Goal: Transaction & Acquisition: Purchase product/service

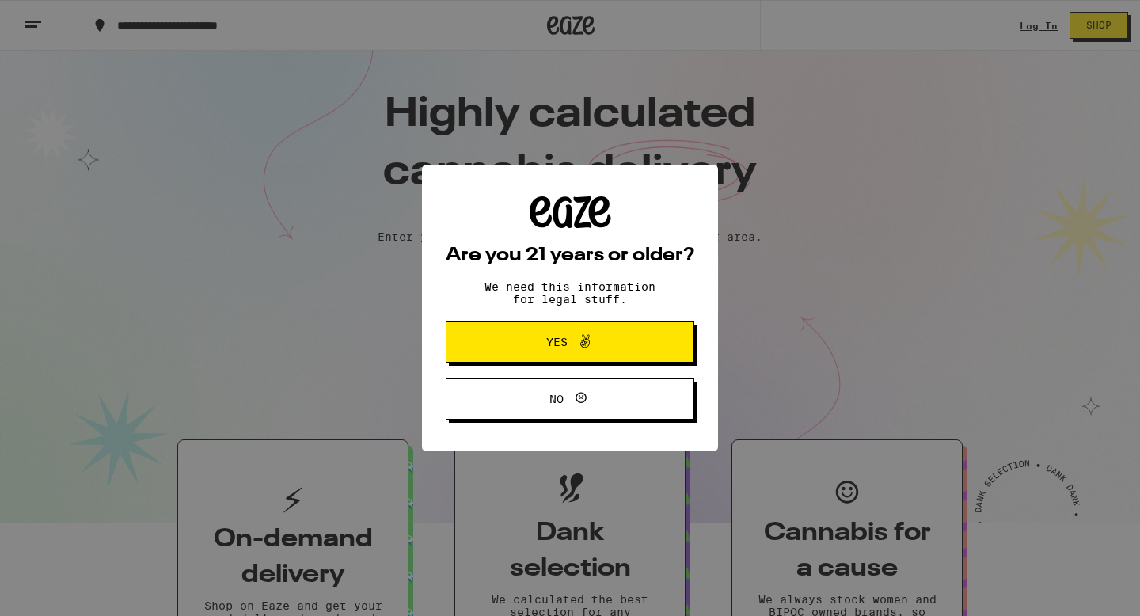
click at [558, 338] on span "Yes" at bounding box center [556, 341] width 21 height 11
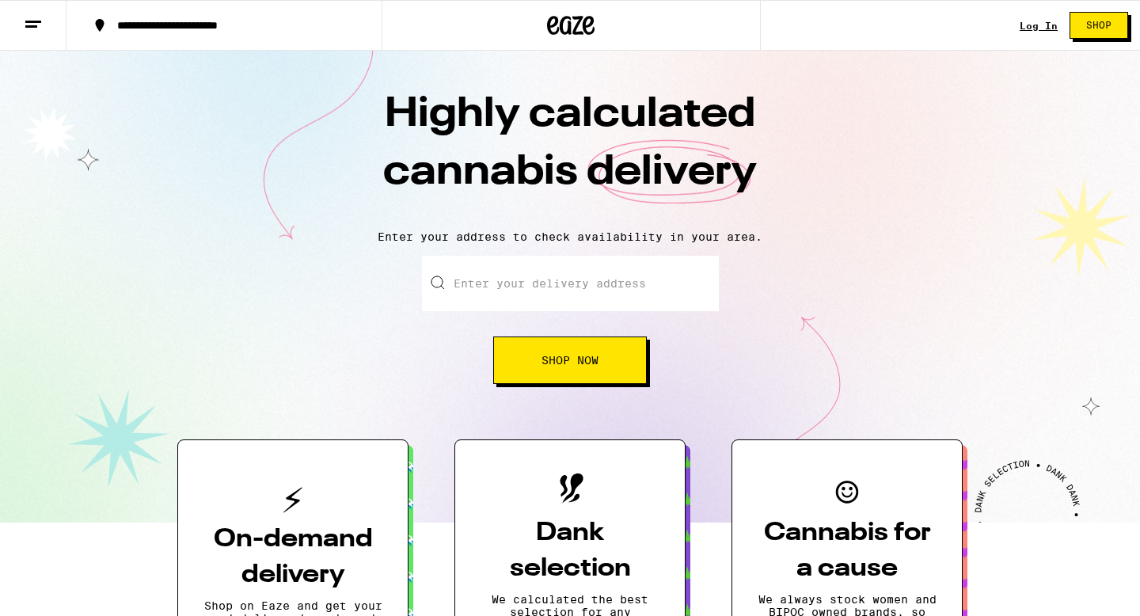
click at [1039, 25] on link "Log In" at bounding box center [1039, 26] width 38 height 10
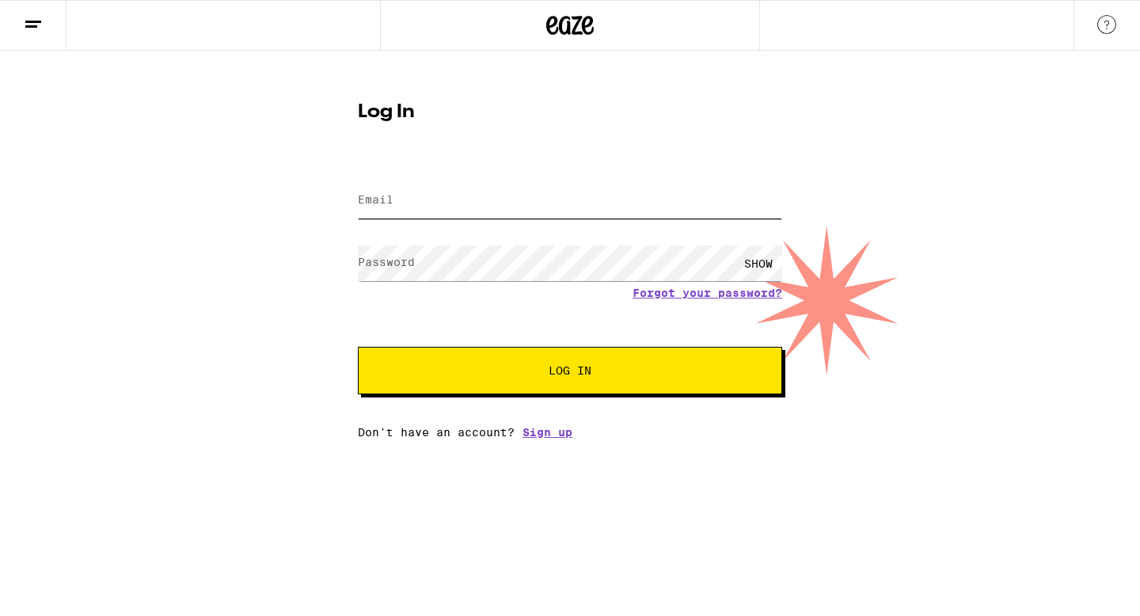
click at [416, 204] on input "Email" at bounding box center [570, 201] width 424 height 36
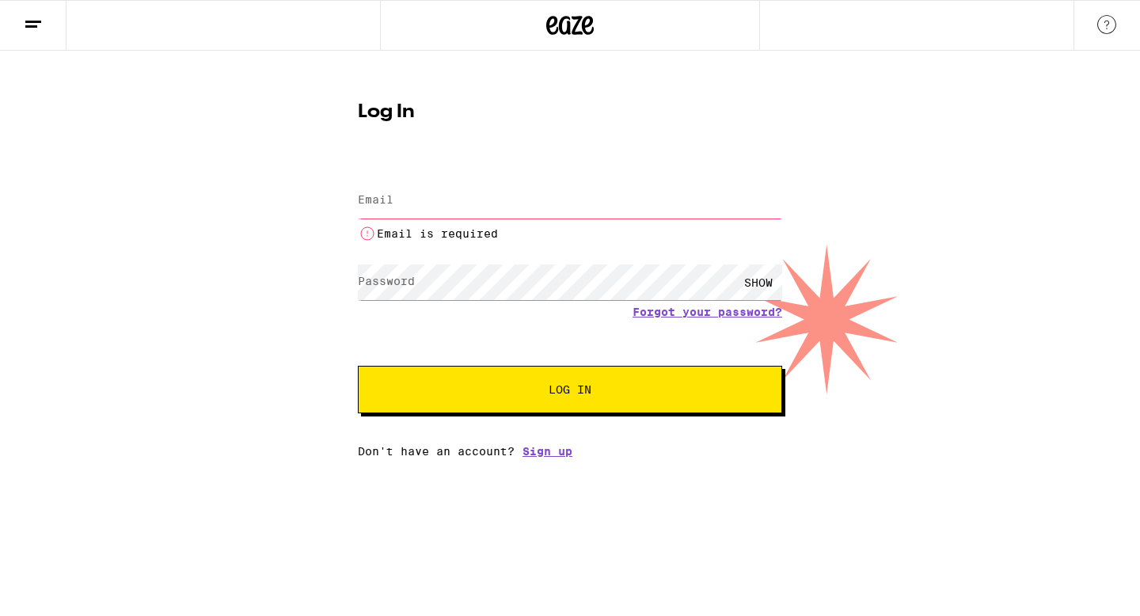
type input "[EMAIL_ADDRESS][DOMAIN_NAME]"
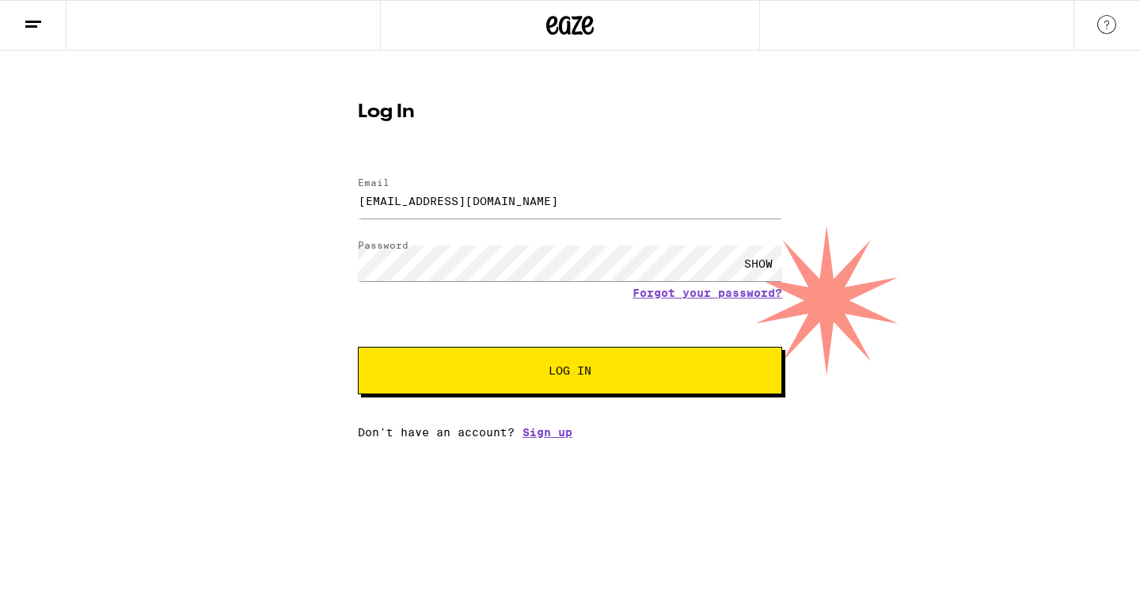
drag, startPoint x: 435, startPoint y: 420, endPoint x: 415, endPoint y: 398, distance: 29.1
click at [434, 419] on div "Email Email [EMAIL_ADDRESS][DOMAIN_NAME] Password Password SHOW Forgot your pas…" at bounding box center [570, 300] width 424 height 277
click at [415, 397] on div "Email Email [EMAIL_ADDRESS][DOMAIN_NAME] Password Password SHOW Forgot your pas…" at bounding box center [570, 300] width 424 height 277
click at [420, 383] on button "Log In" at bounding box center [570, 371] width 424 height 48
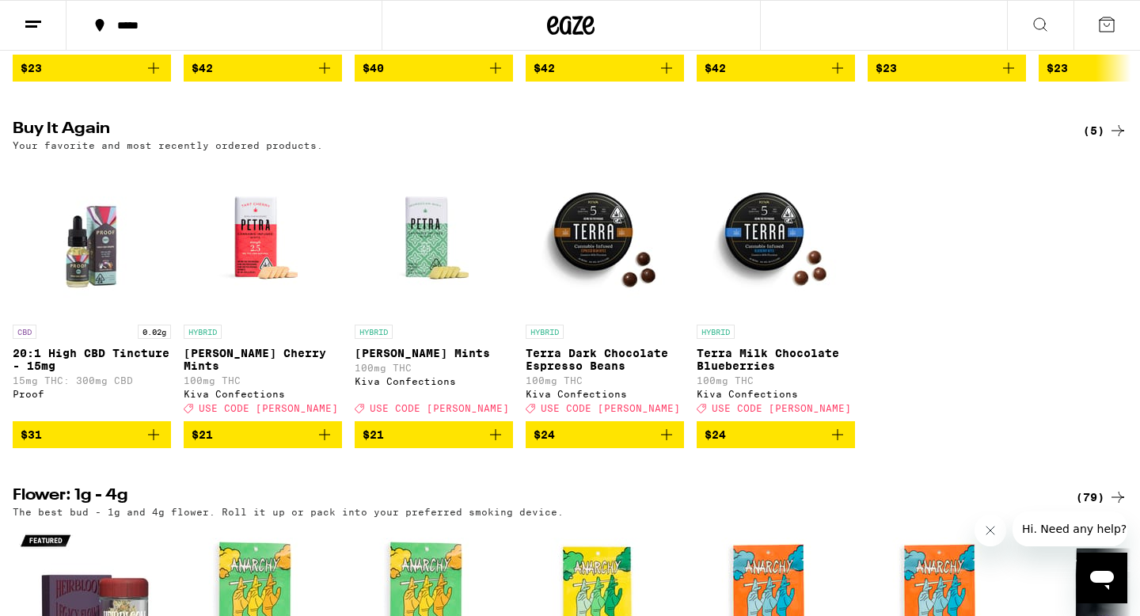
scroll to position [1210, 0]
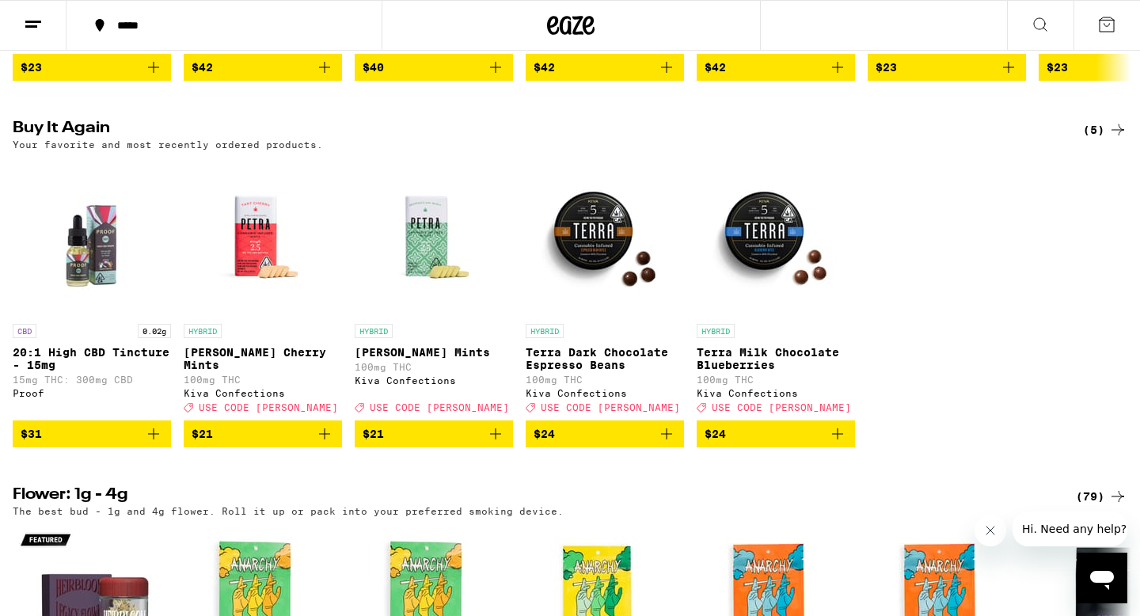
click at [665, 443] on icon "Add to bag" at bounding box center [666, 433] width 19 height 19
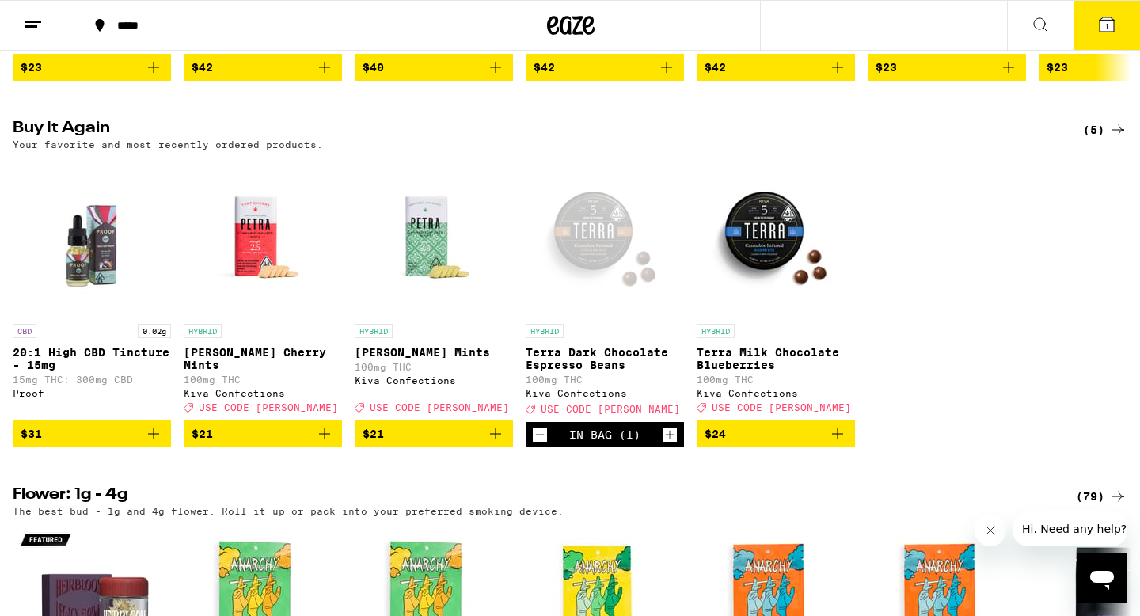
scroll to position [1261, 0]
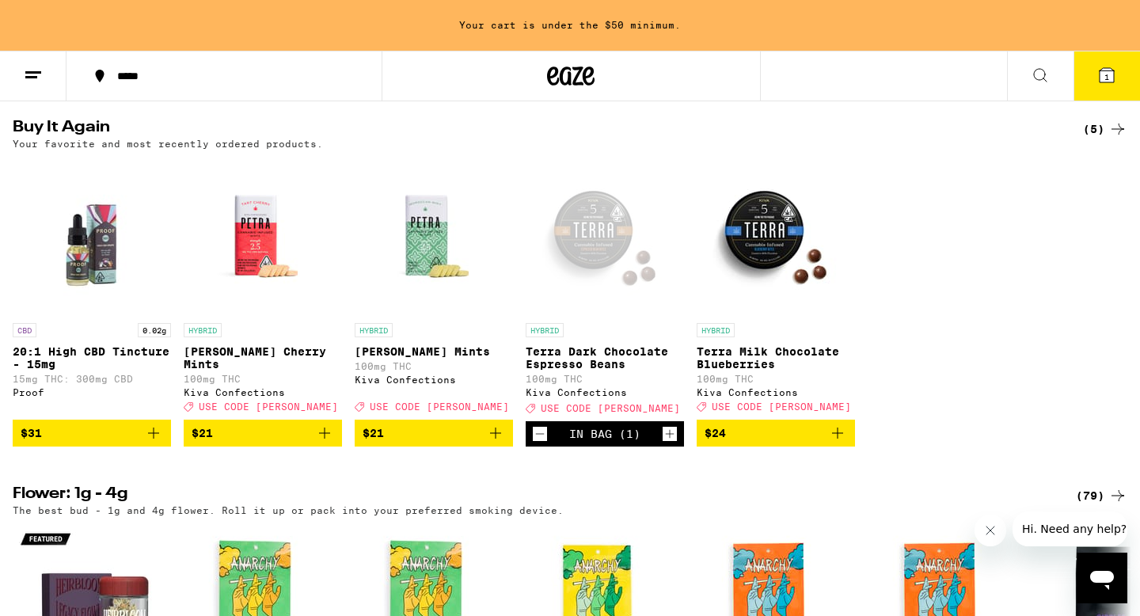
click at [490, 443] on icon "Add to bag" at bounding box center [495, 433] width 19 height 19
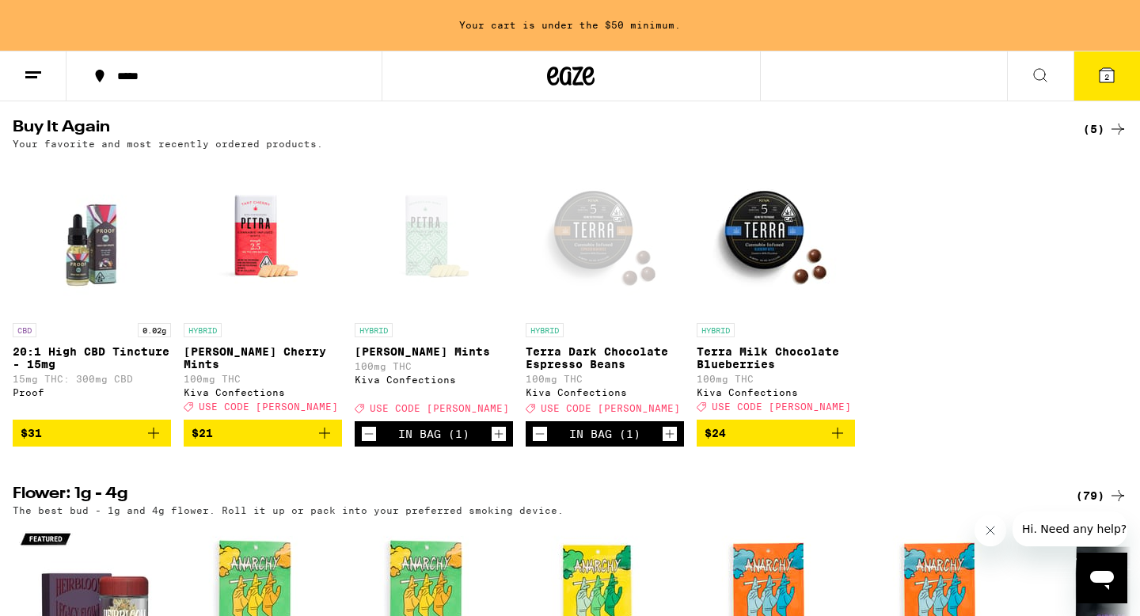
click at [322, 443] on icon "Add to bag" at bounding box center [324, 433] width 19 height 19
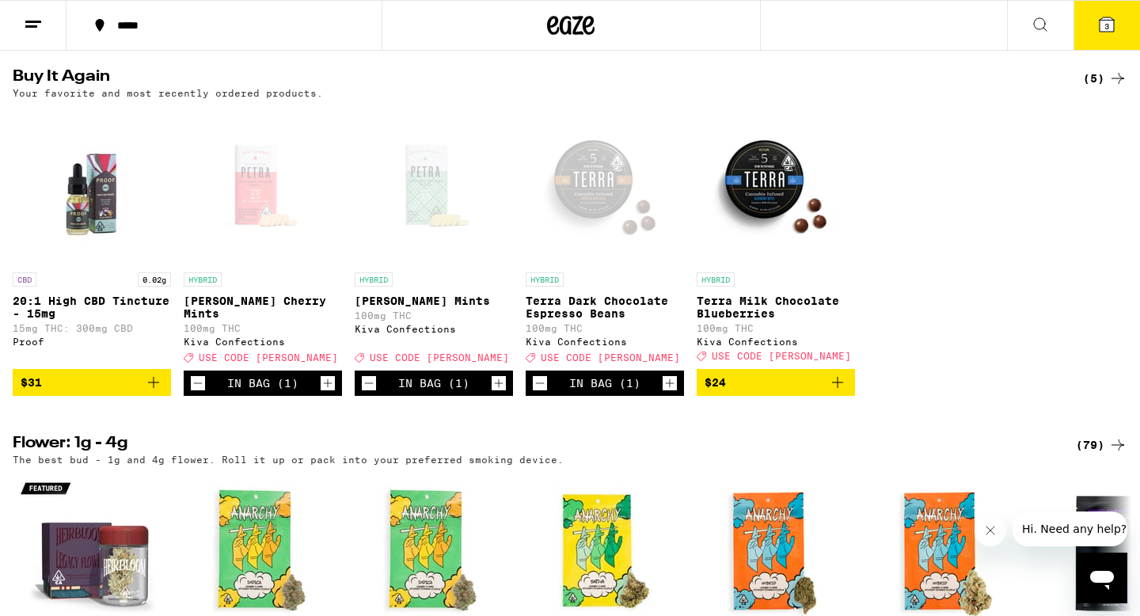
scroll to position [1211, 0]
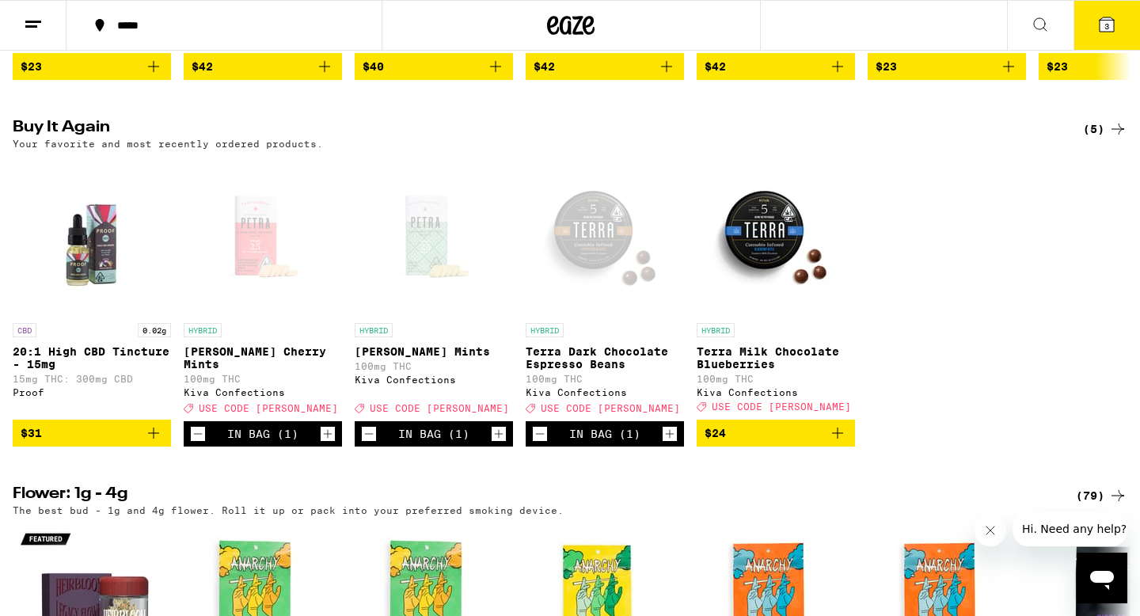
click at [1090, 28] on button "3" at bounding box center [1107, 25] width 67 height 49
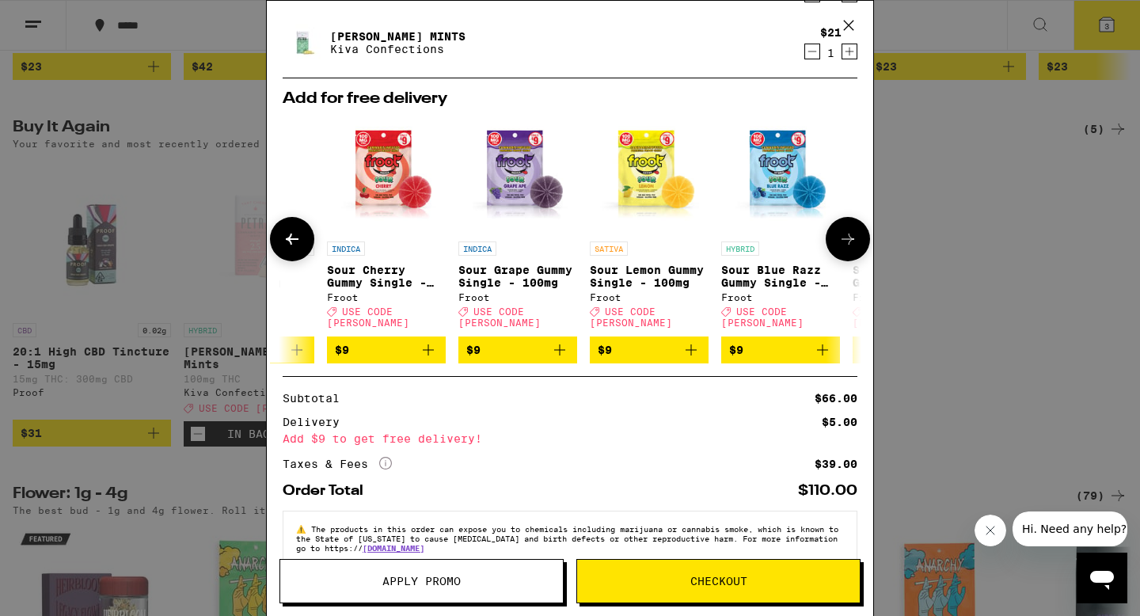
scroll to position [171, 0]
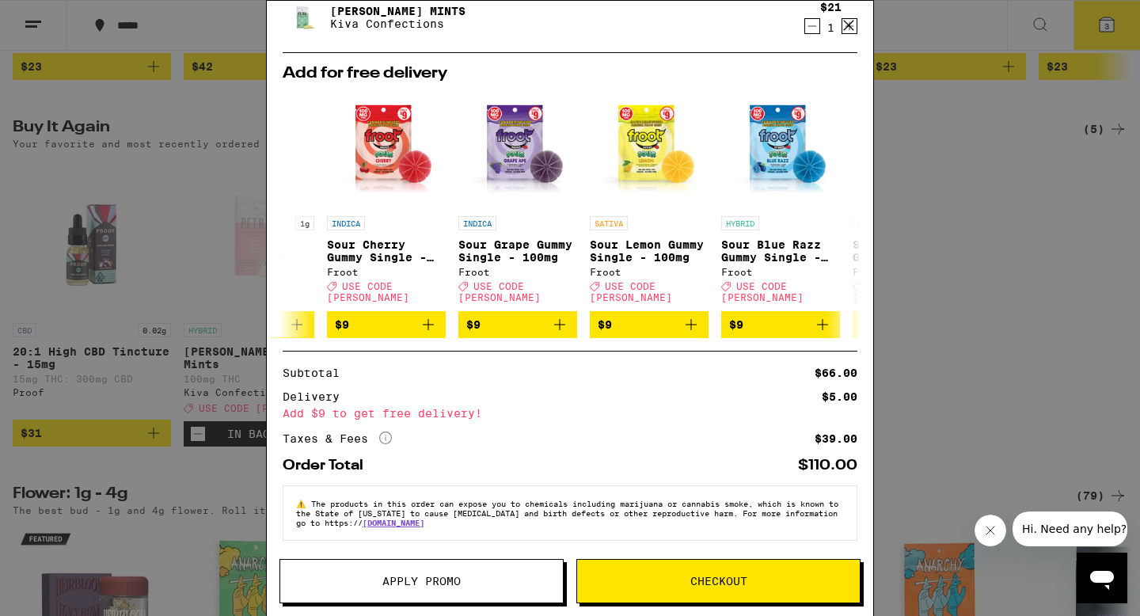
click at [390, 431] on icon "More Info" at bounding box center [385, 437] width 13 height 13
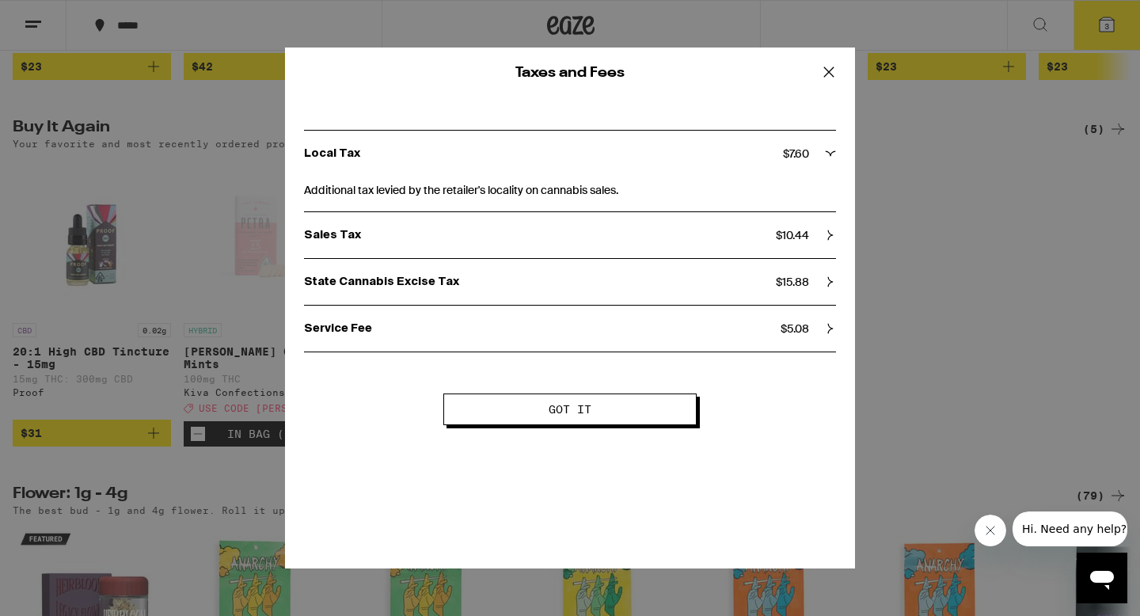
click at [829, 77] on icon at bounding box center [829, 72] width 24 height 24
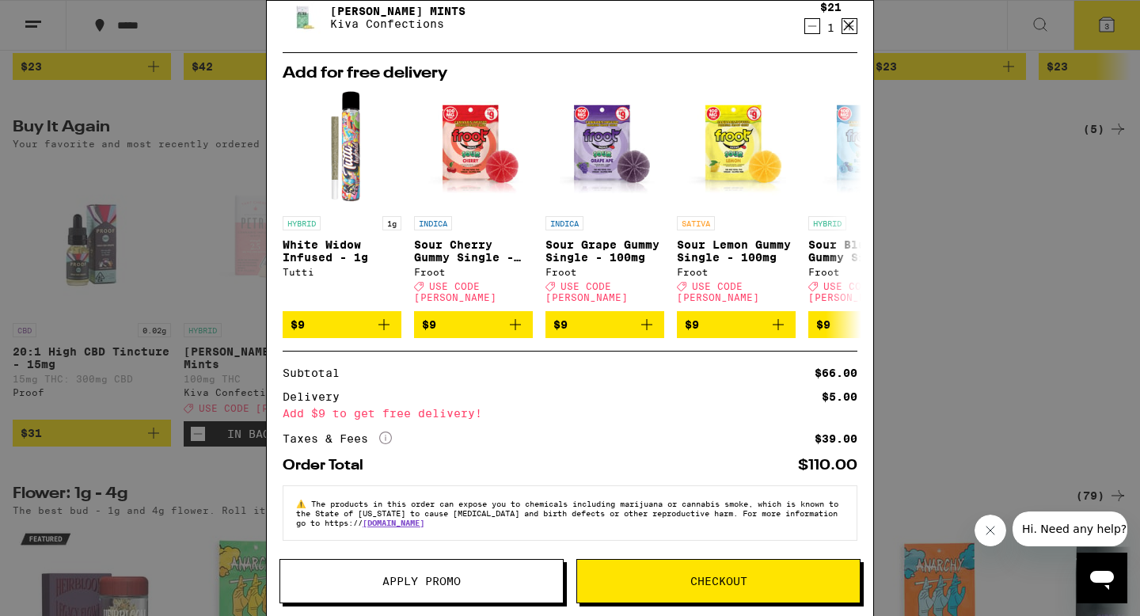
click at [488, 568] on button "Apply Promo" at bounding box center [421, 581] width 284 height 44
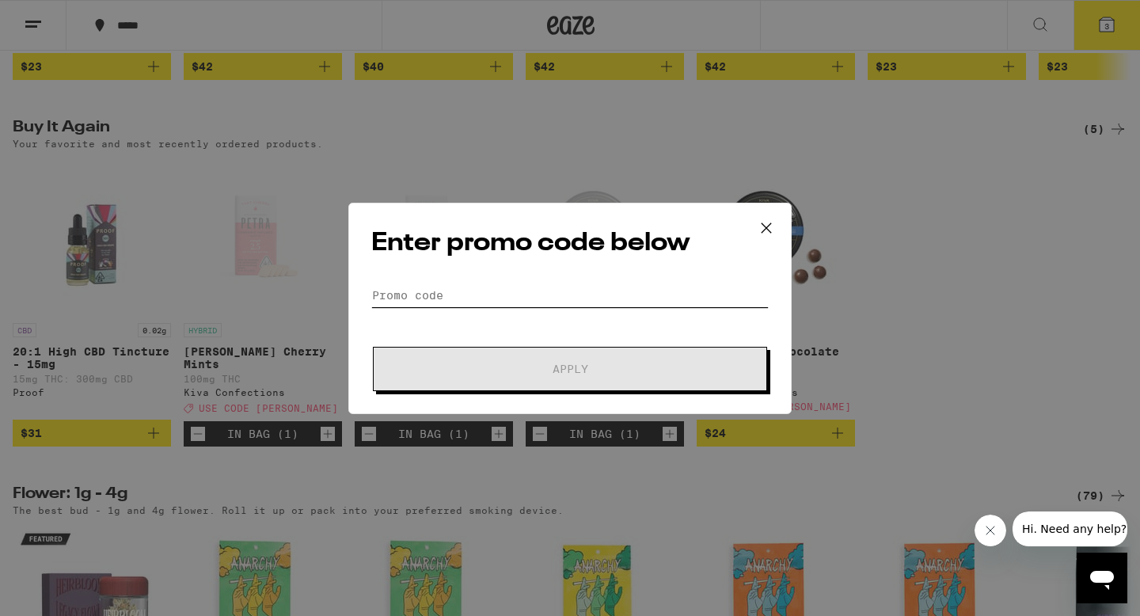
click at [538, 295] on input "Promo Code" at bounding box center [569, 295] width 397 height 24
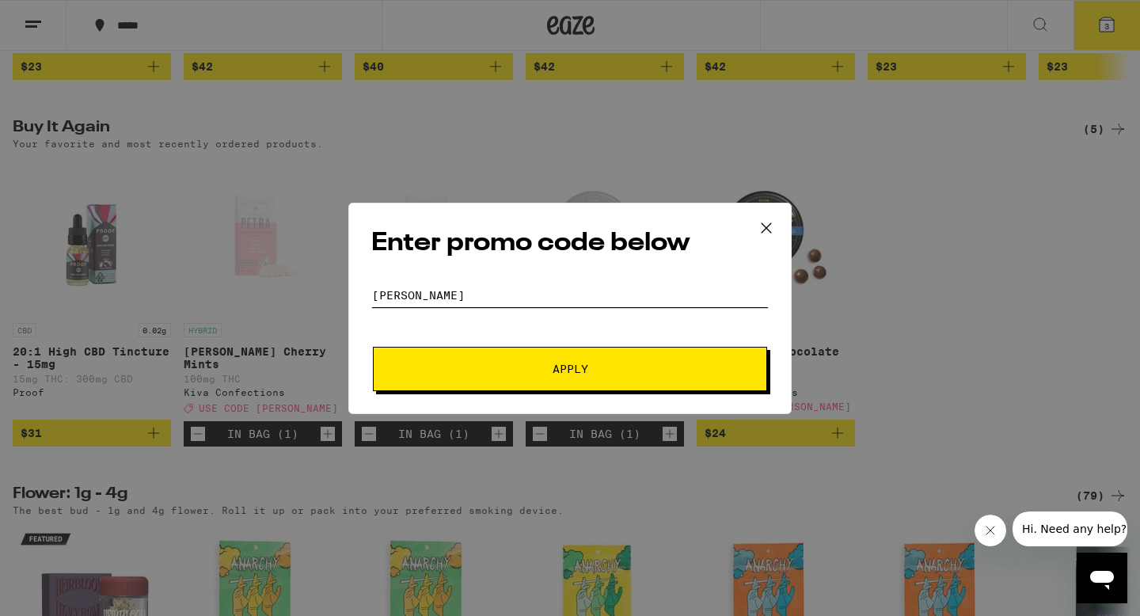
type input "[PERSON_NAME]"
click at [527, 370] on span "Apply" at bounding box center [570, 368] width 285 height 11
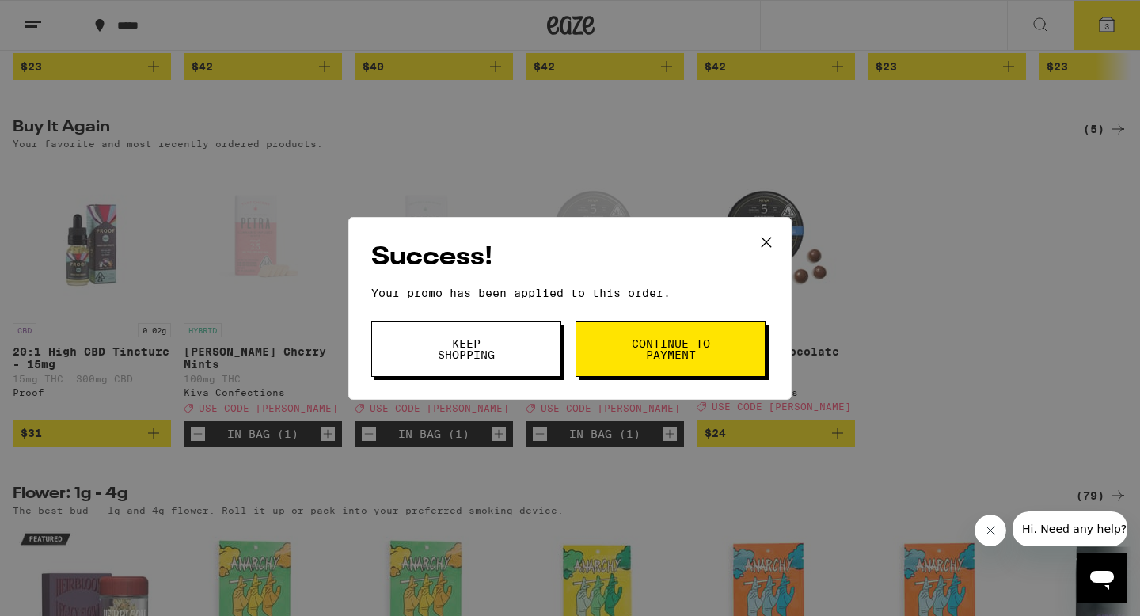
click at [538, 363] on button "Keep Shopping" at bounding box center [466, 348] width 190 height 55
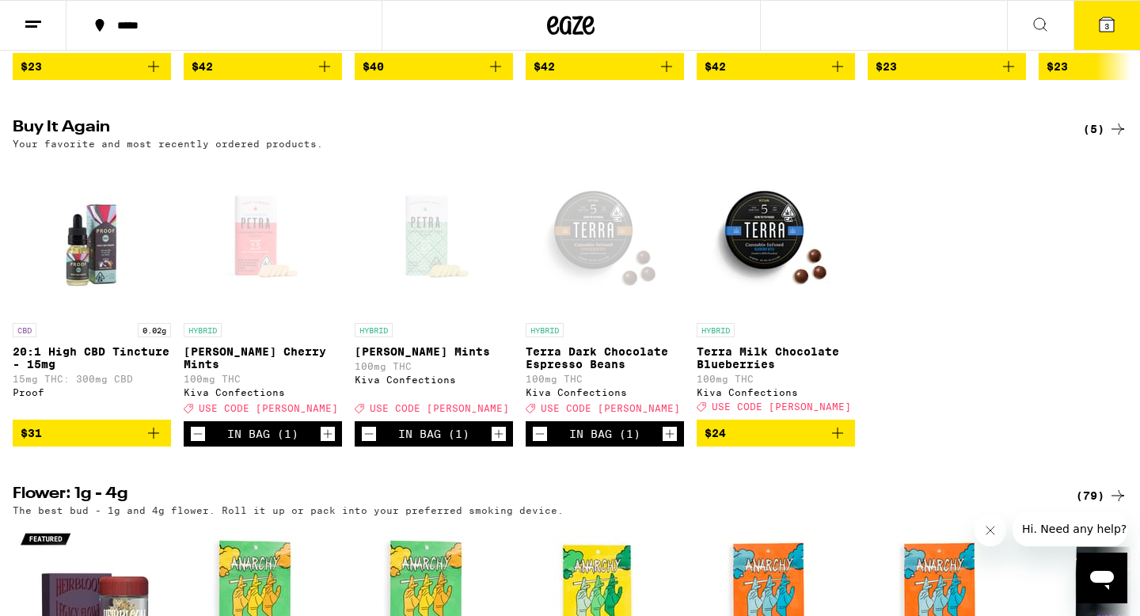
click at [1117, 16] on button "3" at bounding box center [1107, 25] width 67 height 49
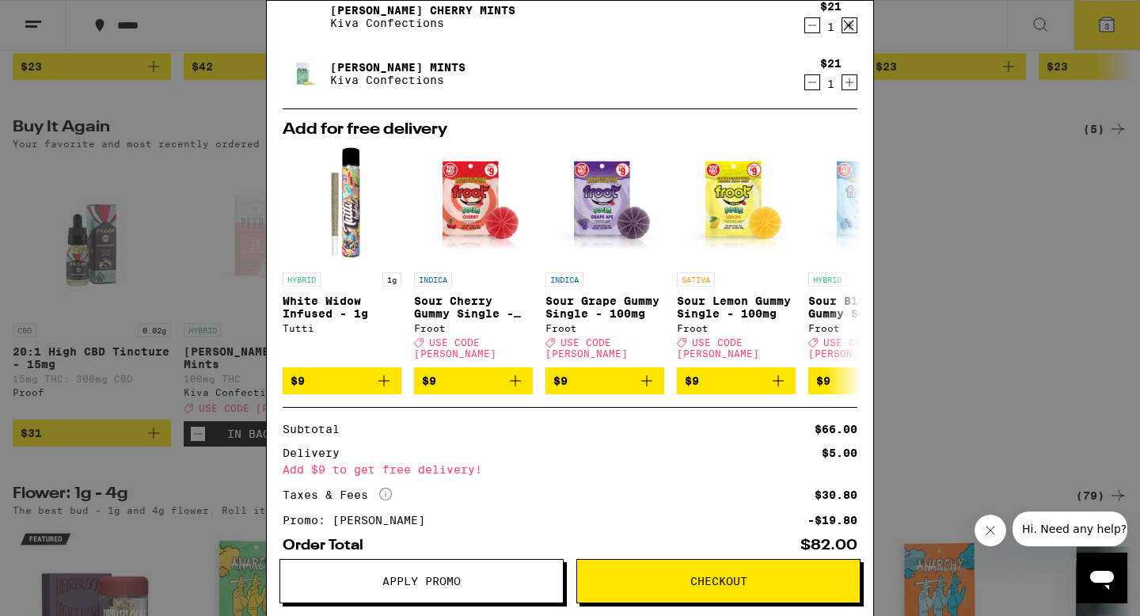
scroll to position [110, 0]
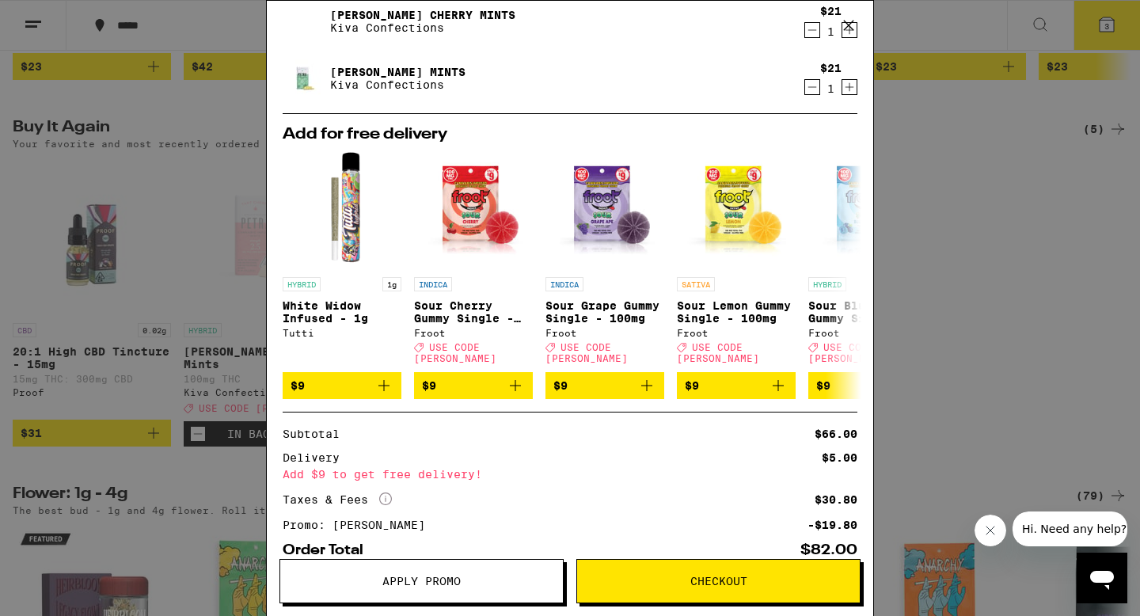
click at [856, 27] on icon at bounding box center [849, 25] width 24 height 24
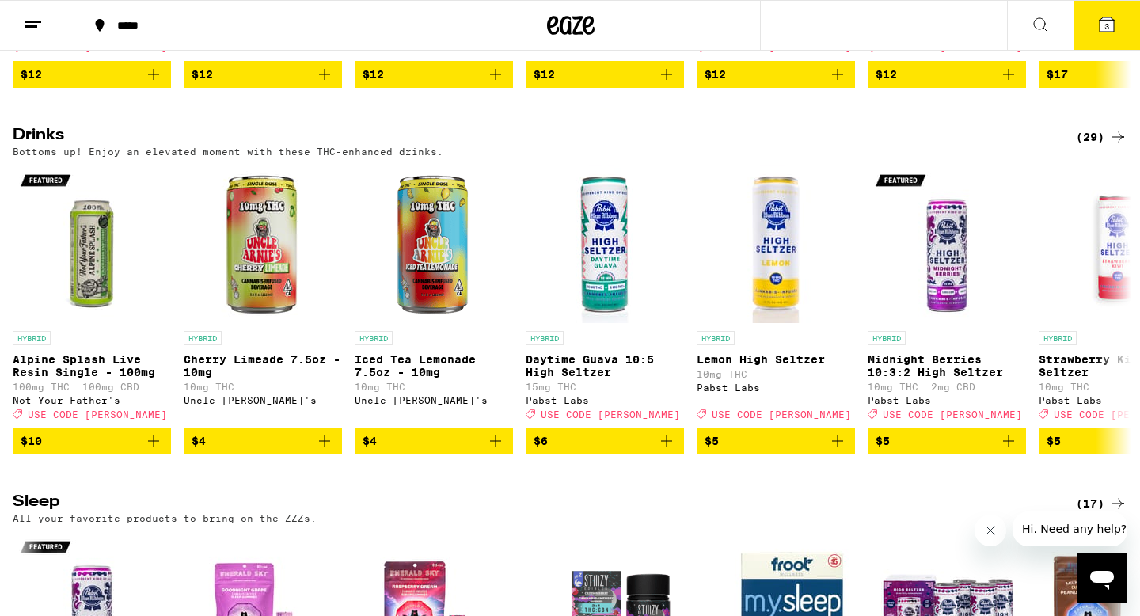
scroll to position [5337, 0]
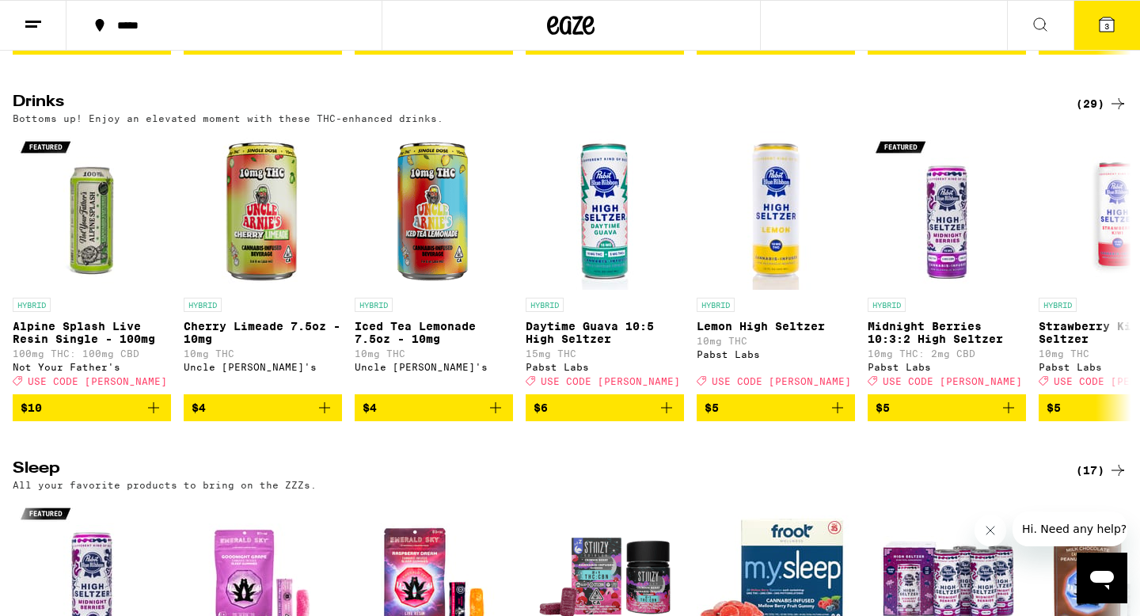
click at [1117, 113] on icon at bounding box center [1117, 103] width 19 height 19
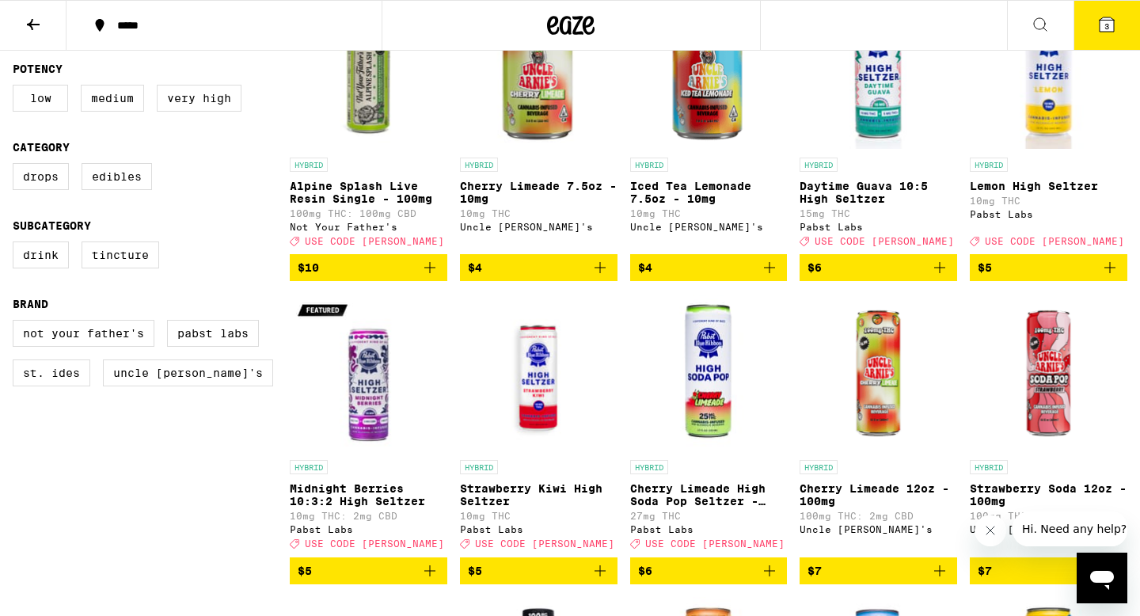
scroll to position [239, 0]
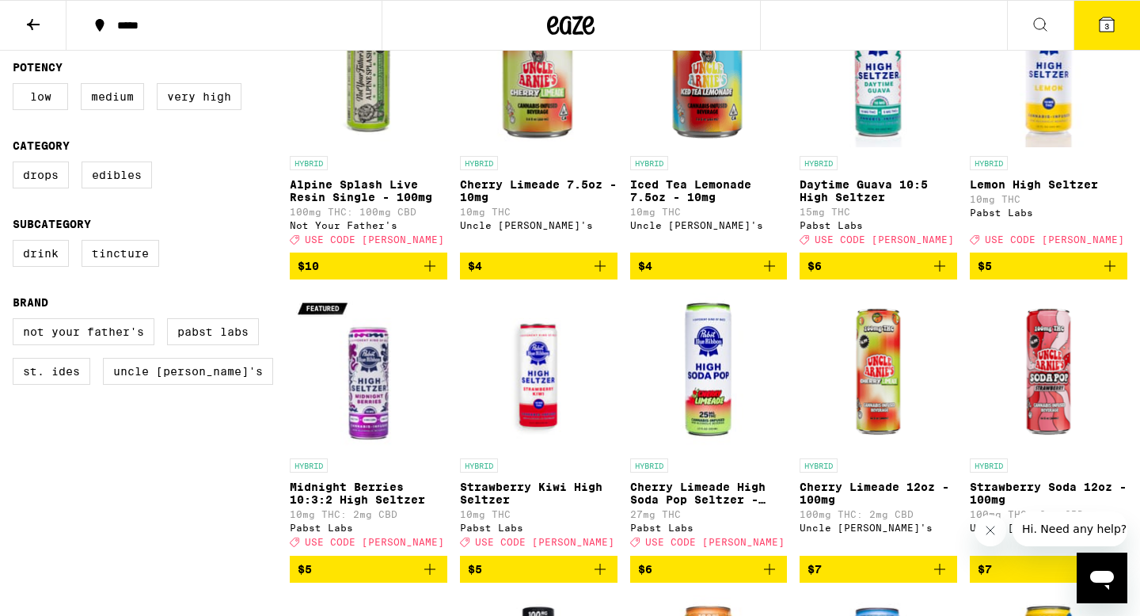
click at [372, 392] on img "Open page for Midnight Berries 10:3:2 High Seltzer from Pabst Labs" at bounding box center [369, 371] width 158 height 158
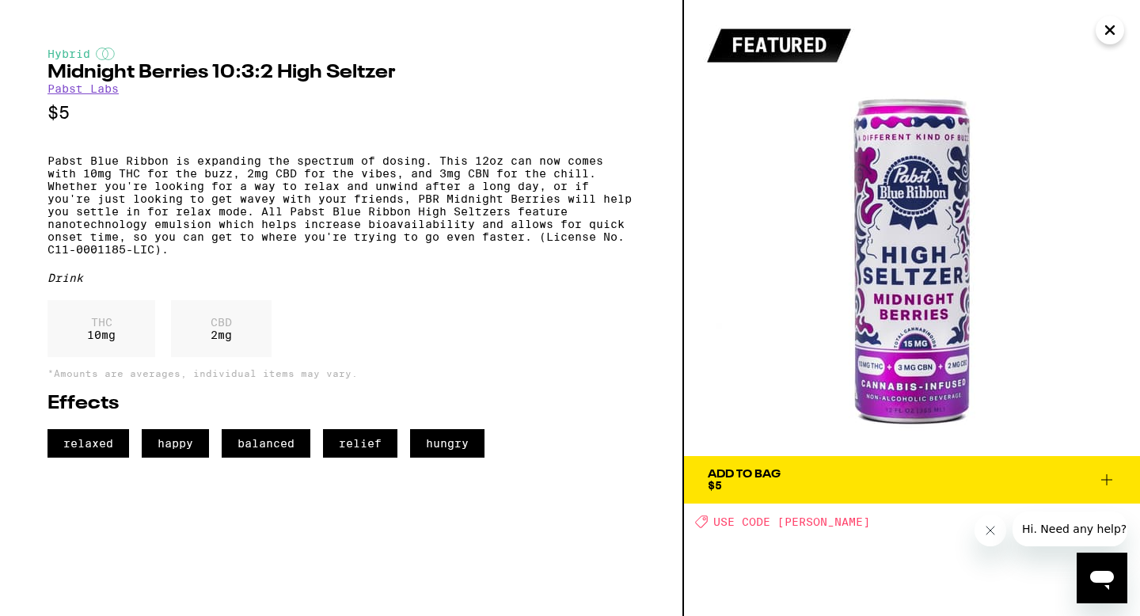
click at [1099, 483] on icon at bounding box center [1106, 479] width 19 height 19
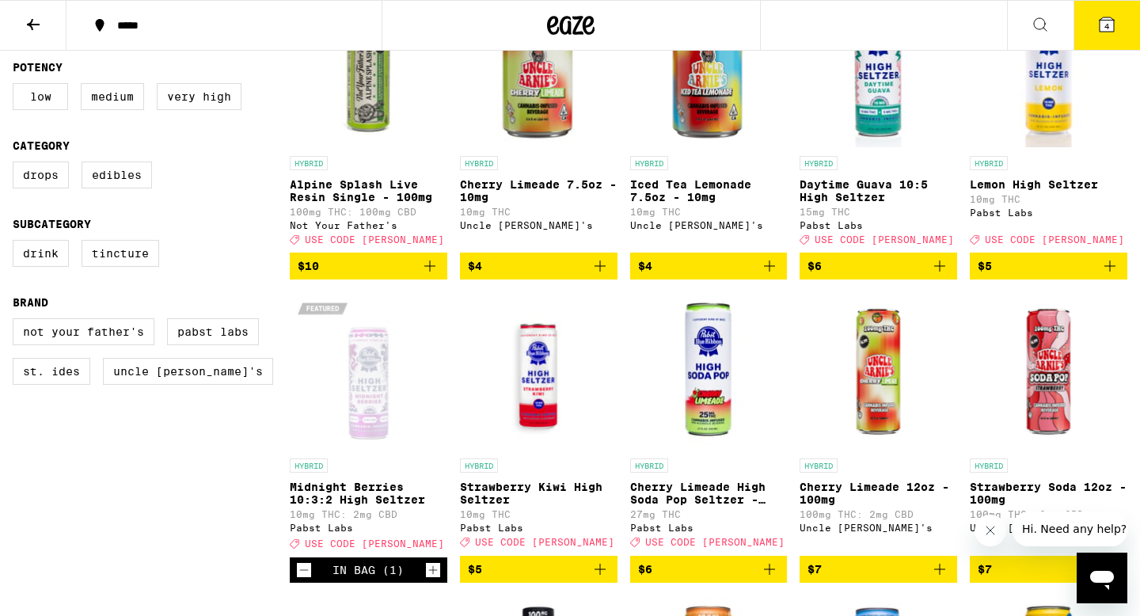
click at [429, 580] on icon "Increment" at bounding box center [433, 570] width 14 height 19
click at [1115, 17] on icon at bounding box center [1106, 24] width 19 height 19
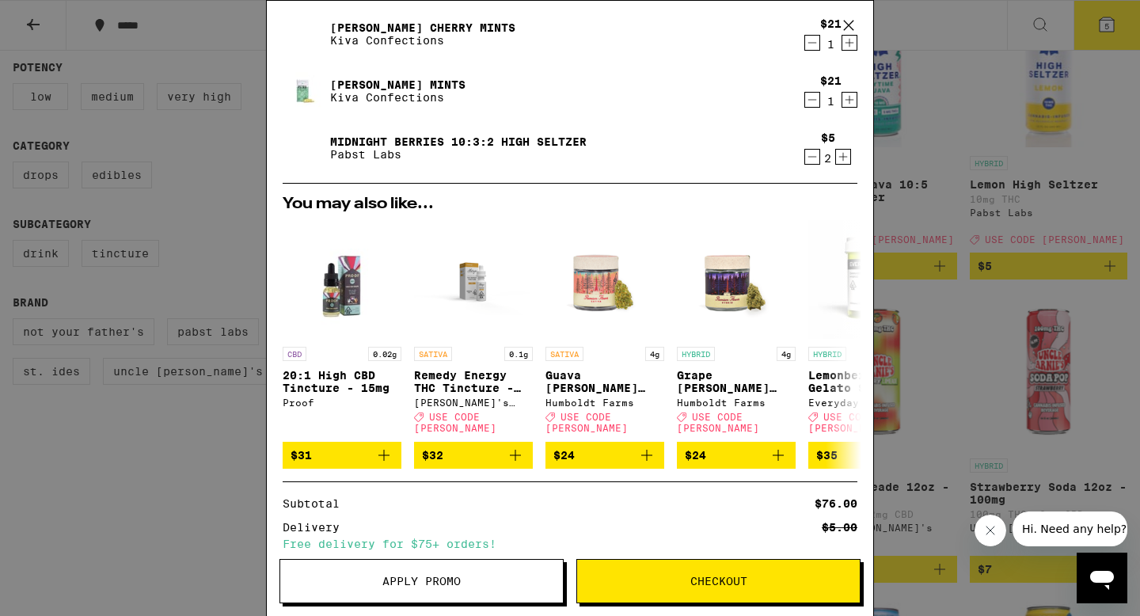
scroll to position [252, 0]
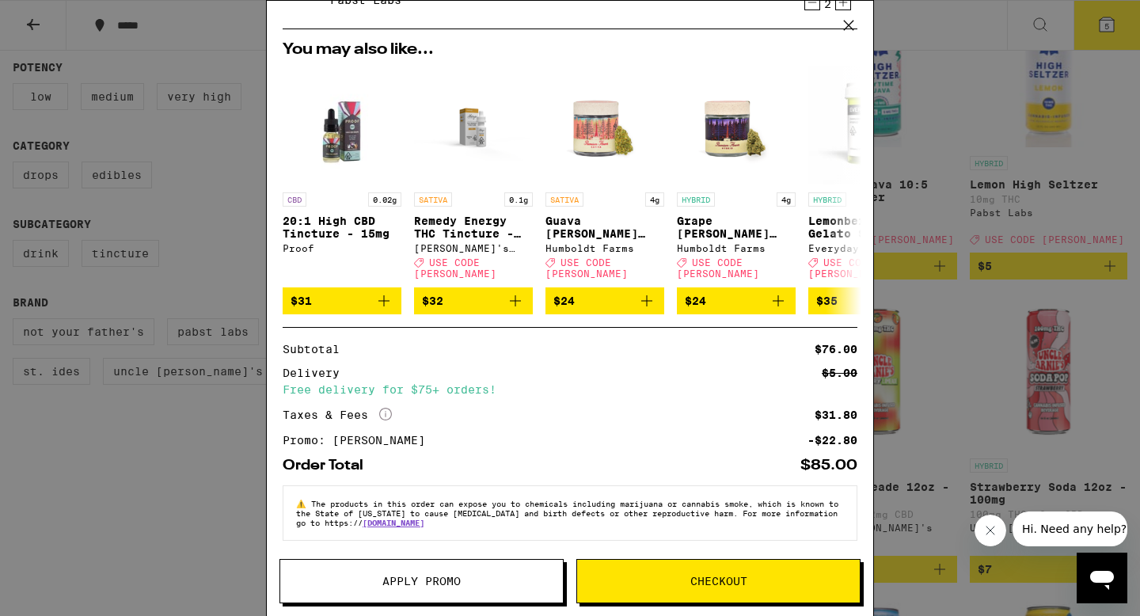
click at [636, 584] on span "Checkout" at bounding box center [718, 581] width 283 height 11
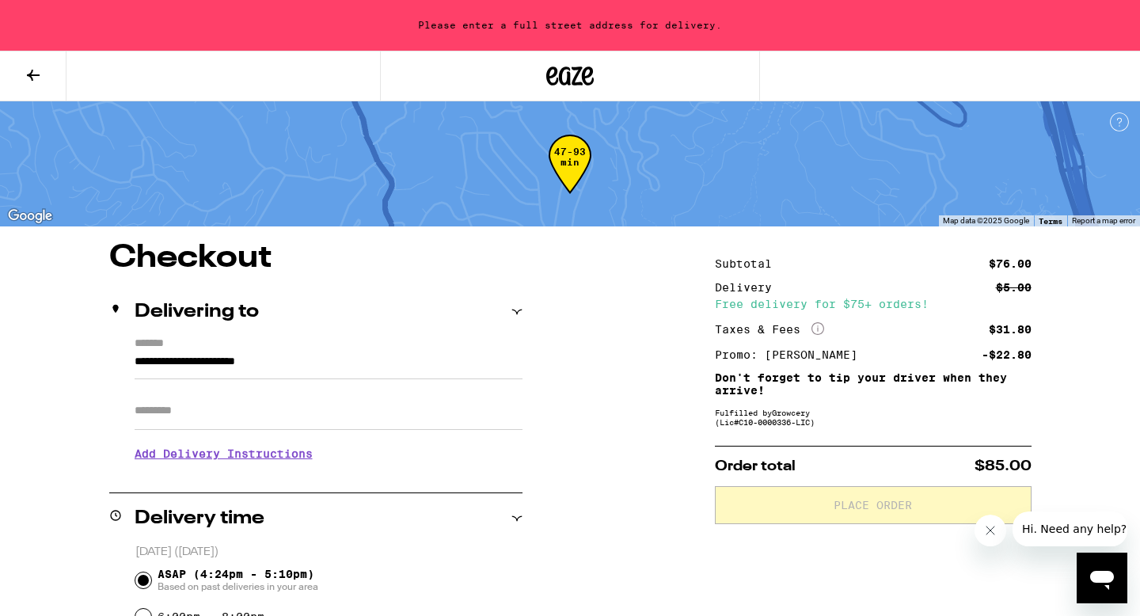
click at [224, 410] on input "Apt/Suite" at bounding box center [329, 411] width 388 height 38
click at [291, 352] on input "**********" at bounding box center [329, 365] width 388 height 27
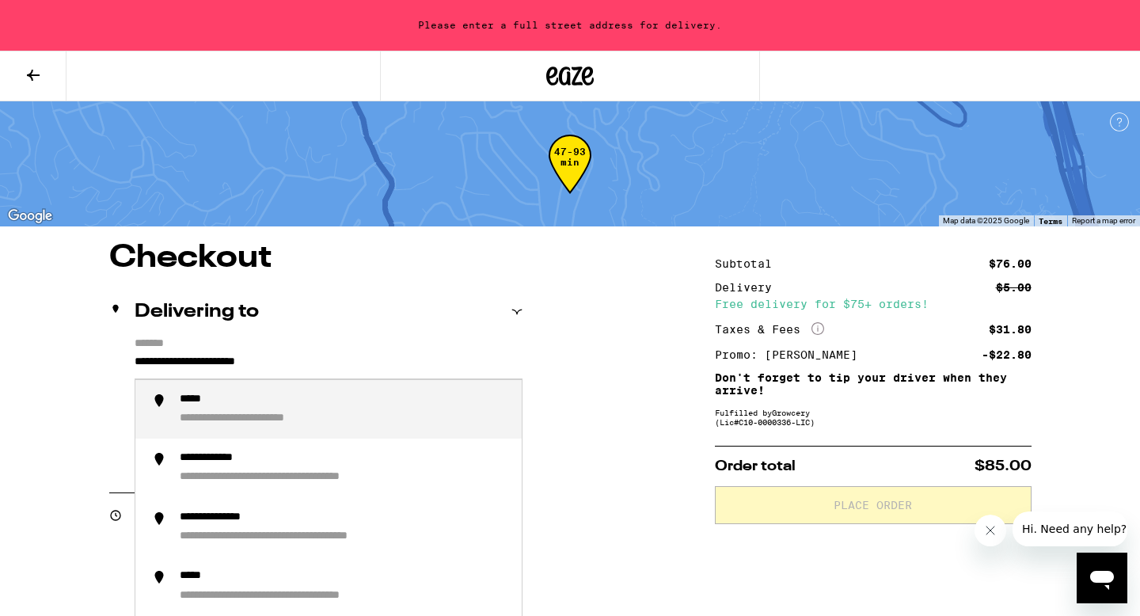
drag, startPoint x: 330, startPoint y: 360, endPoint x: 317, endPoint y: 361, distance: 13.5
click at [317, 361] on input "**********" at bounding box center [329, 365] width 388 height 27
drag, startPoint x: 329, startPoint y: 360, endPoint x: 86, endPoint y: 351, distance: 243.2
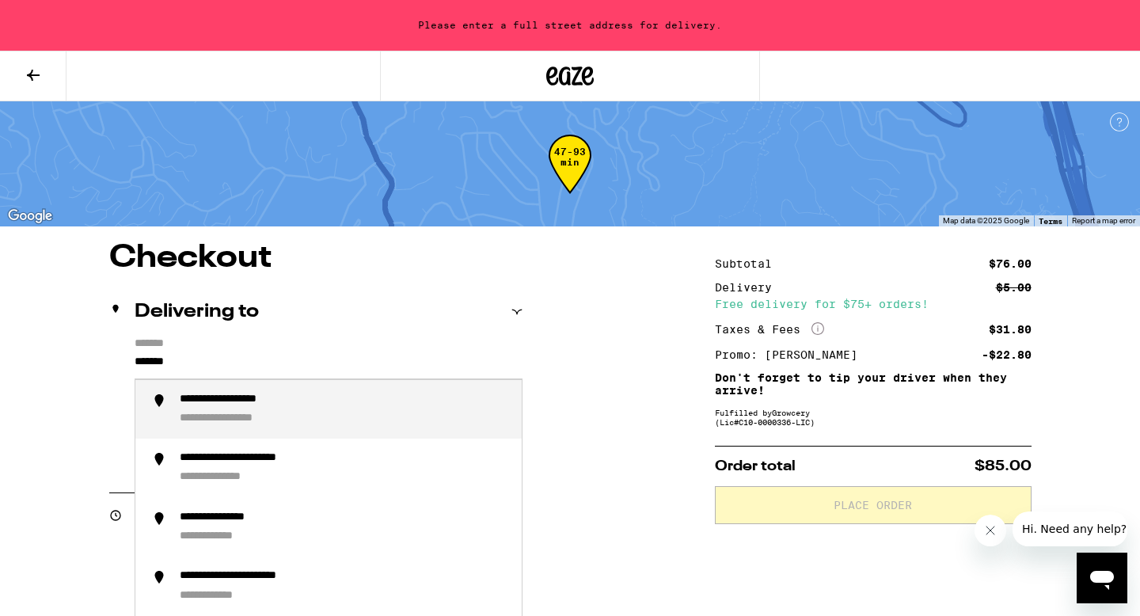
click at [194, 401] on div "**********" at bounding box center [248, 400] width 136 height 15
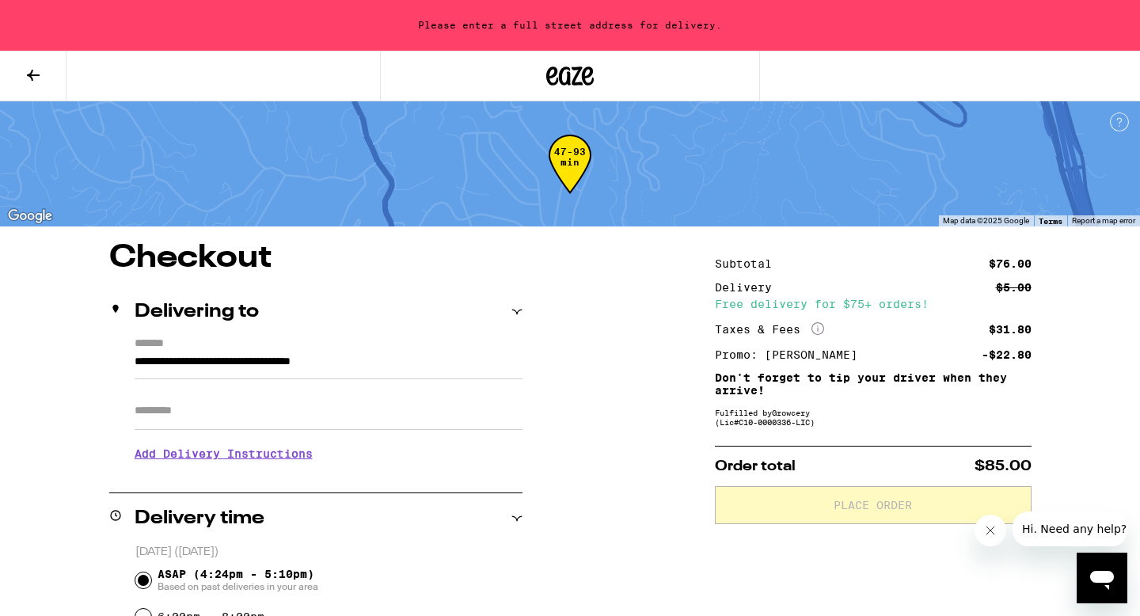
type input "**********"
click at [207, 435] on h3 "Add Delivery Instructions" at bounding box center [329, 453] width 388 height 36
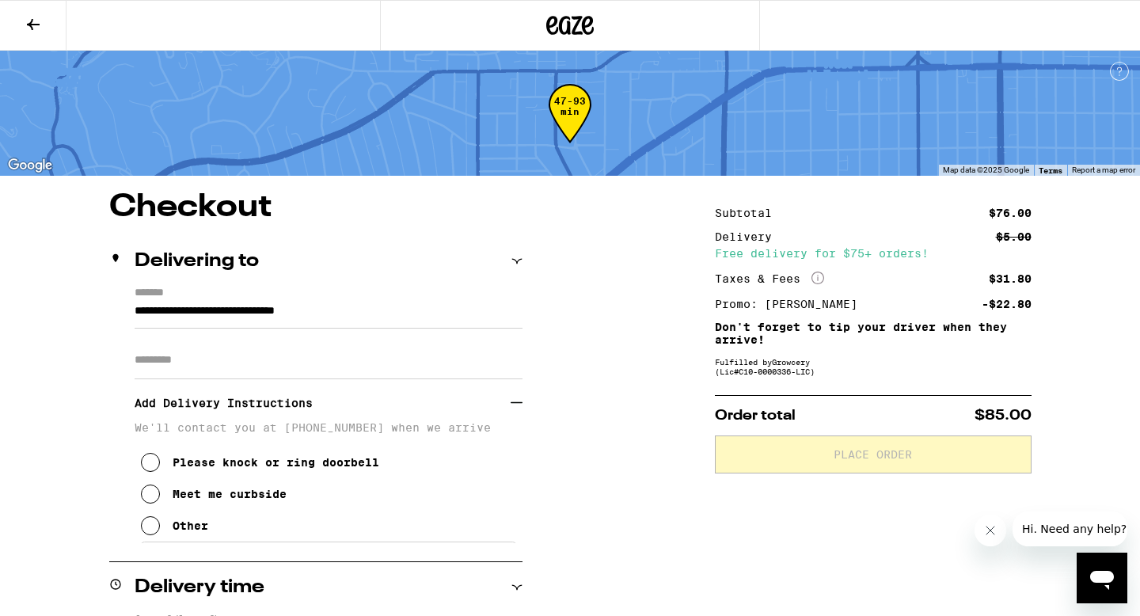
click at [207, 374] on input "Apt/Suite" at bounding box center [329, 360] width 388 height 38
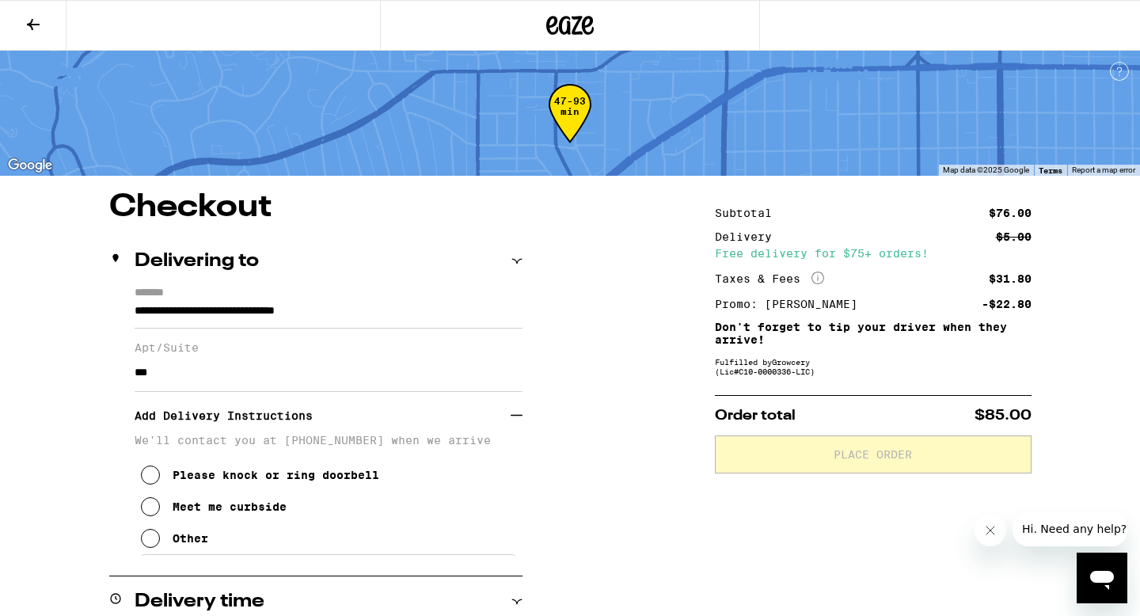
type input "***"
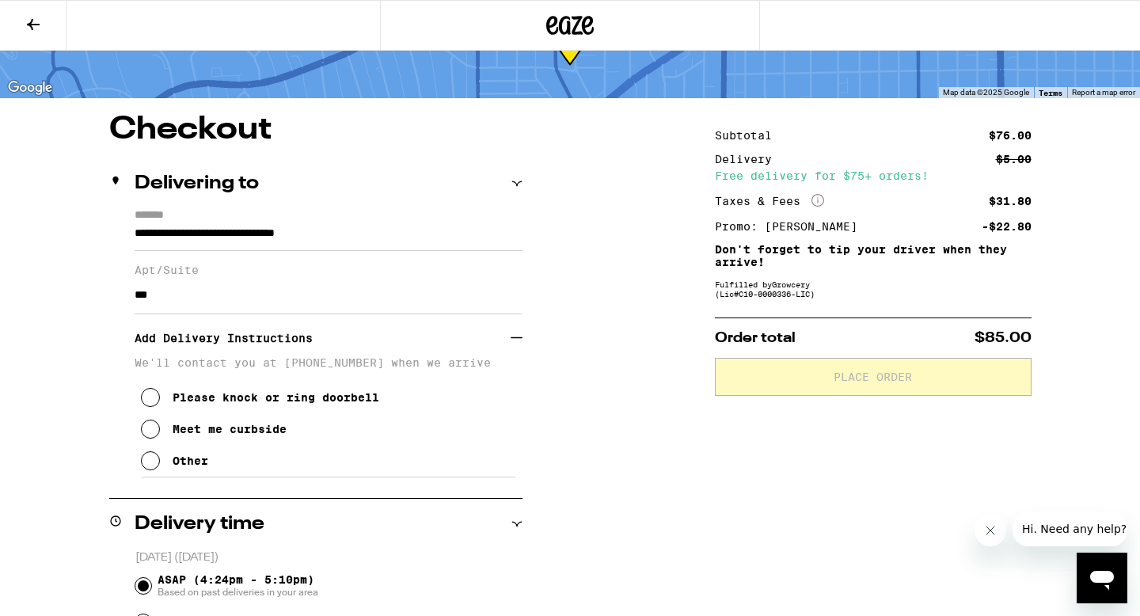
click at [150, 469] on icon at bounding box center [150, 460] width 19 height 19
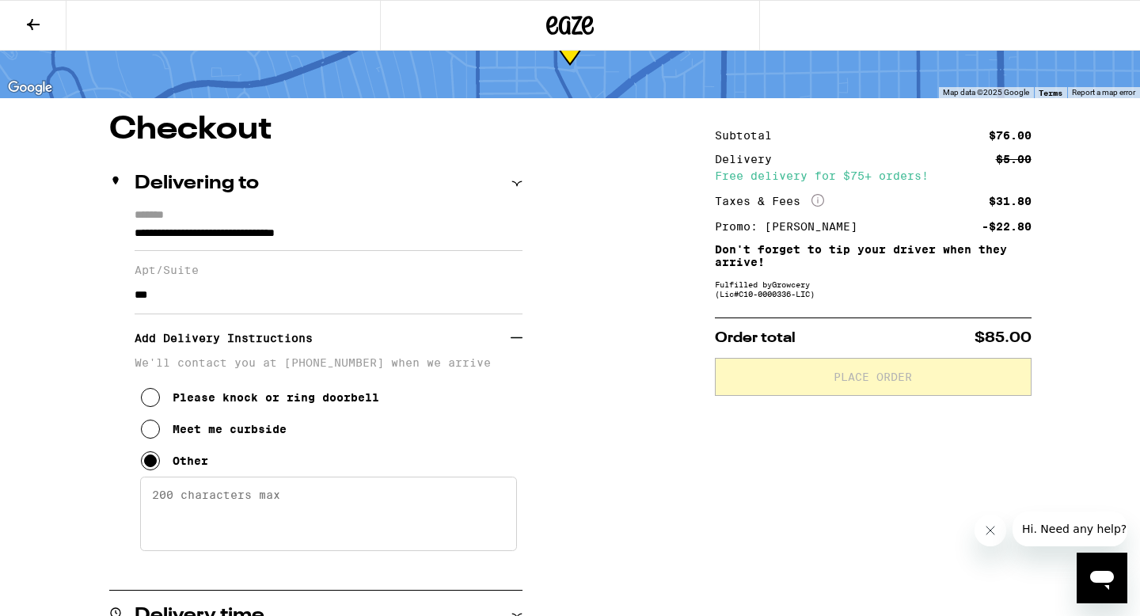
click at [298, 529] on textarea "Enter any other delivery instructions you want driver to know" at bounding box center [328, 514] width 377 height 74
drag, startPoint x: 154, startPoint y: 438, endPoint x: 120, endPoint y: 439, distance: 34.1
click at [154, 438] on icon at bounding box center [150, 429] width 19 height 19
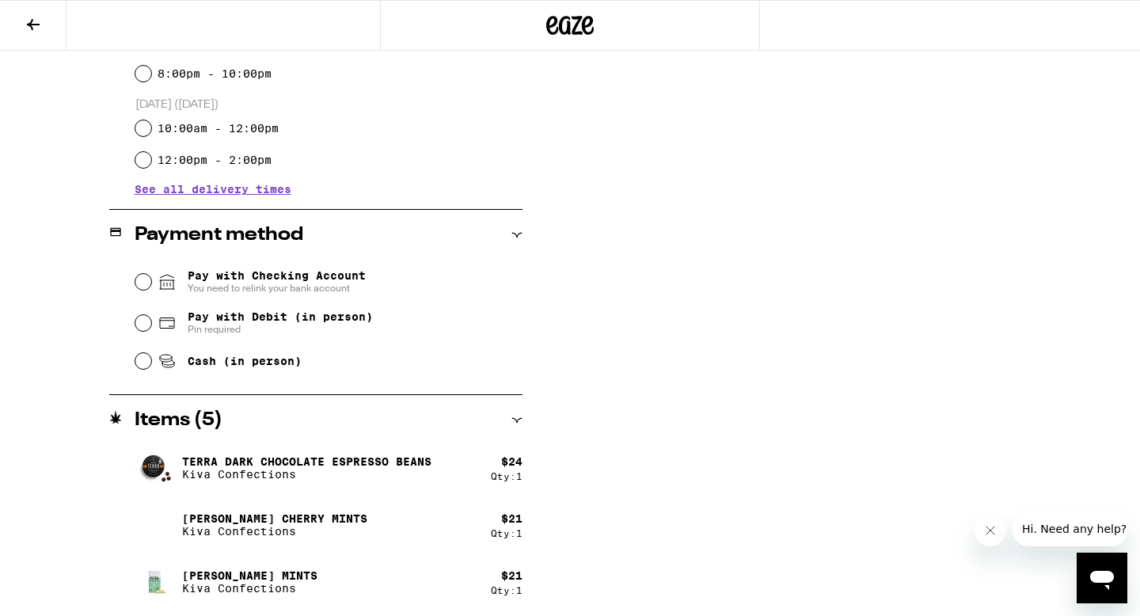
scroll to position [656, 0]
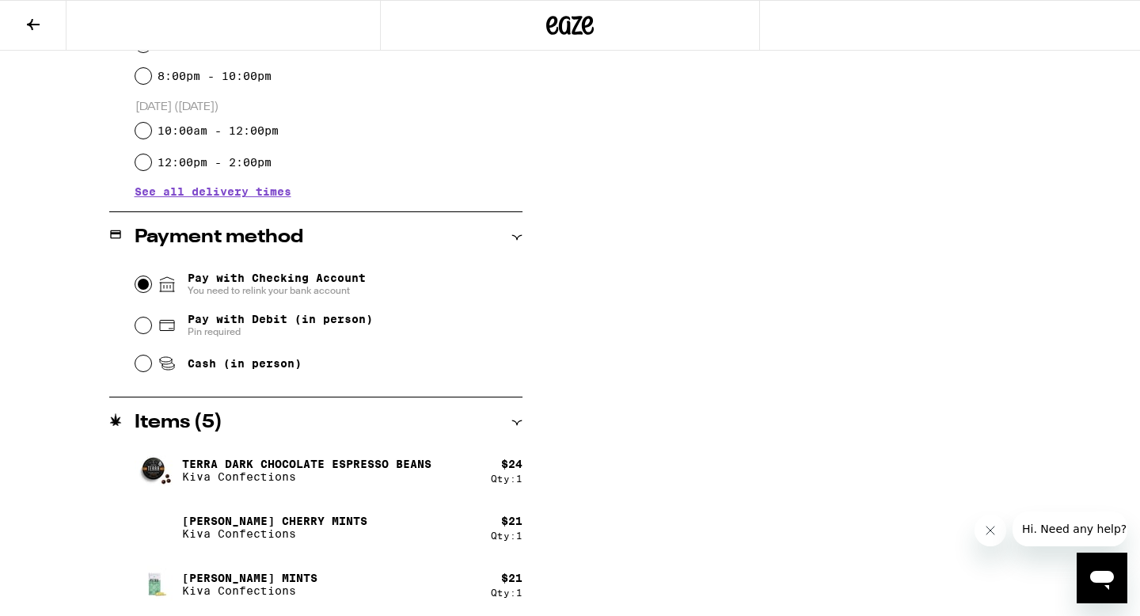
click at [139, 291] on input "Pay with Checking Account You need to relink your bank account" at bounding box center [143, 284] width 16 height 16
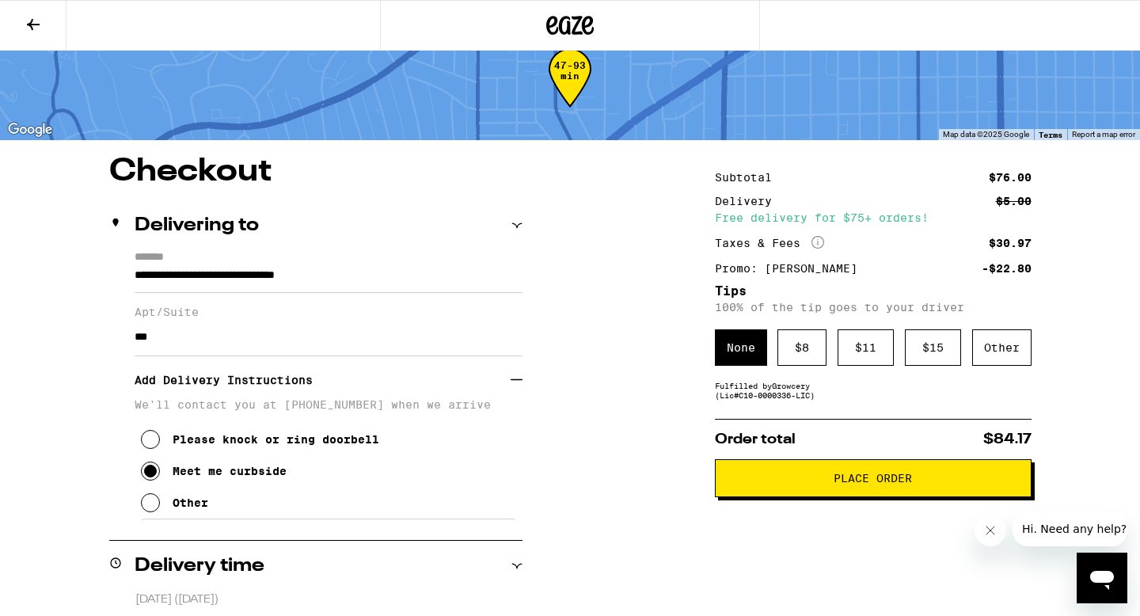
scroll to position [0, 0]
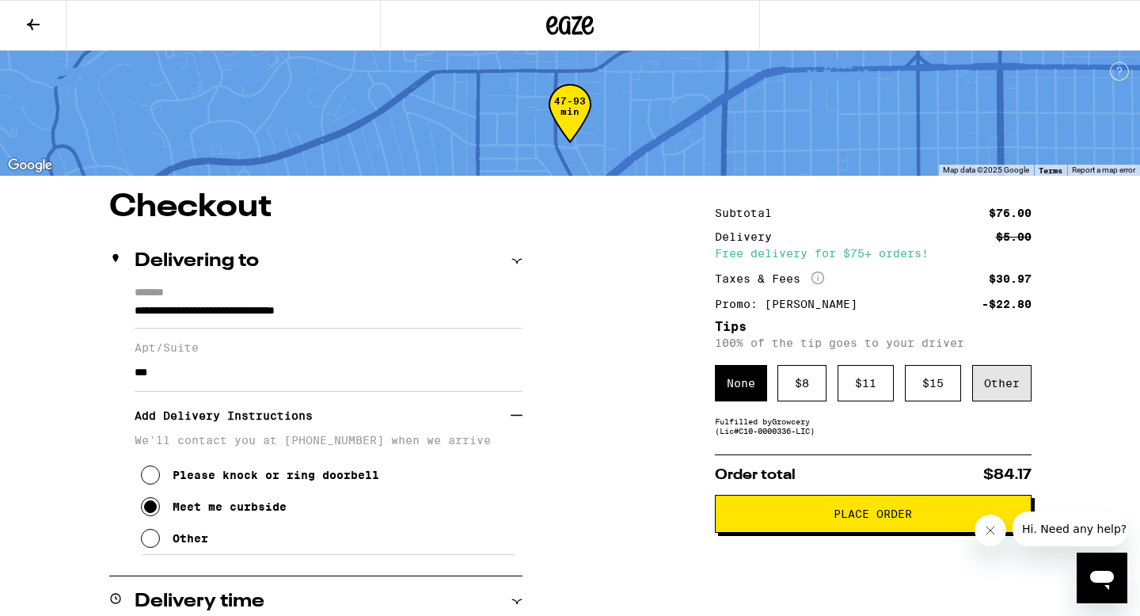
click at [1002, 386] on div "Other" at bounding box center [1001, 383] width 59 height 36
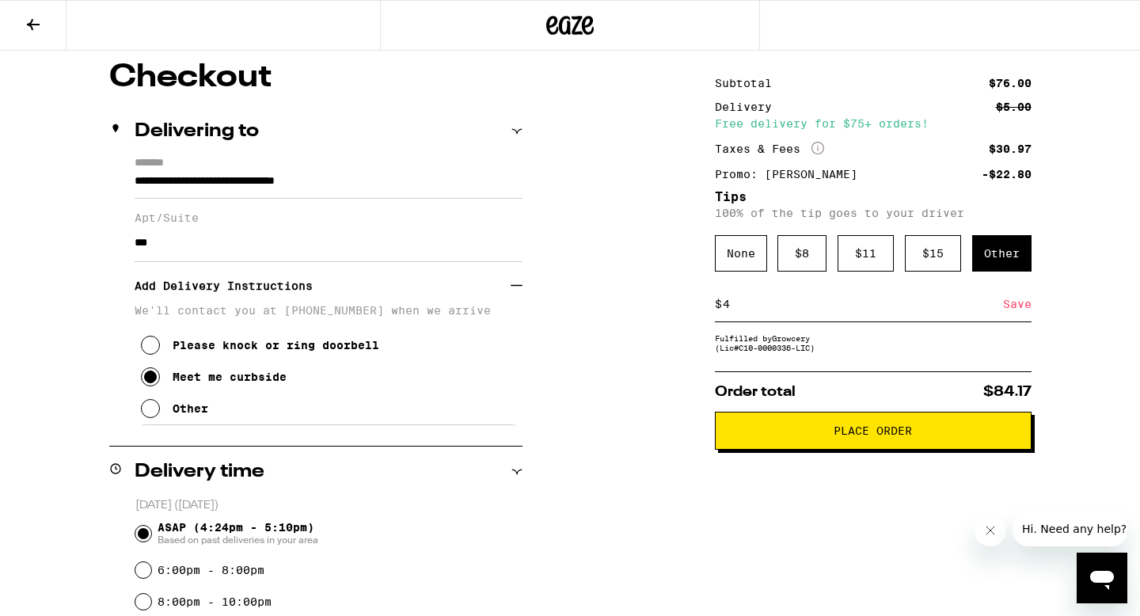
scroll to position [210, 0]
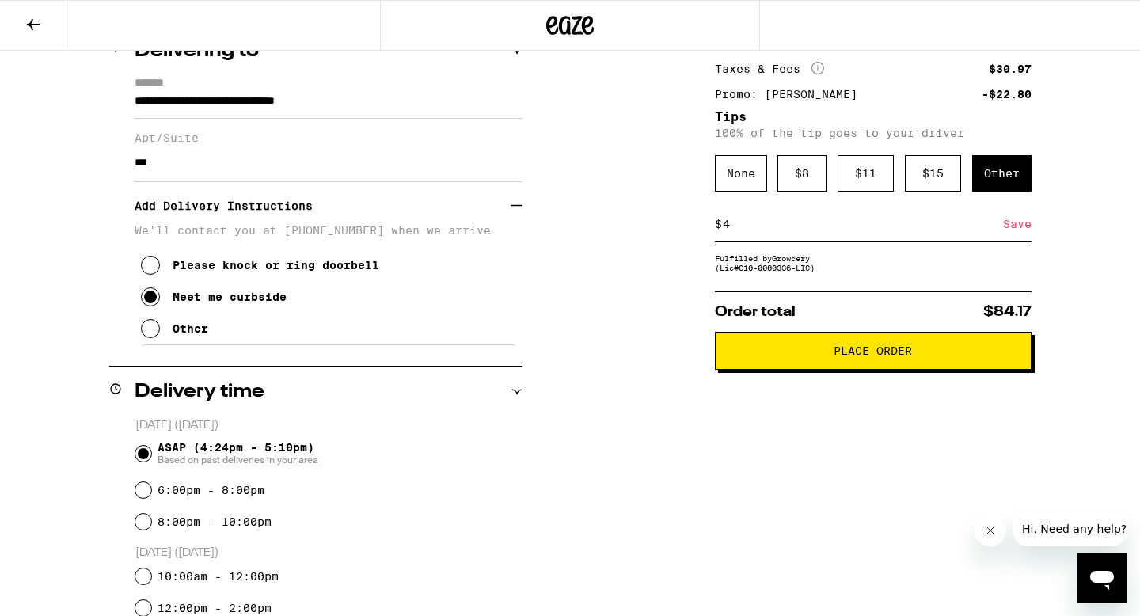
type input "4"
click at [845, 356] on span "Place Order" at bounding box center [873, 350] width 78 height 11
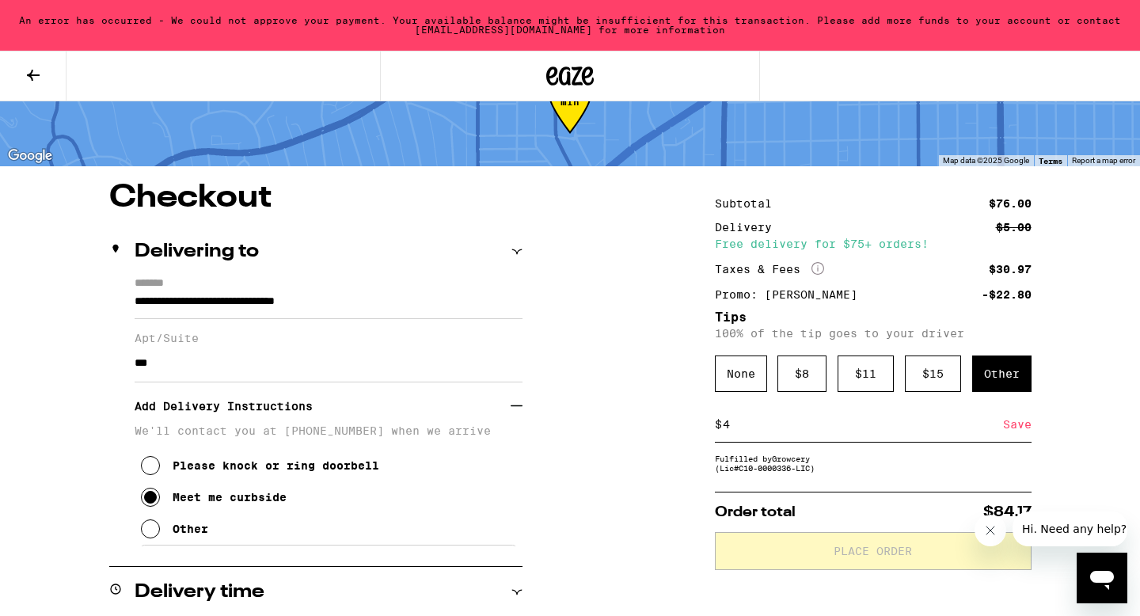
scroll to position [0, 0]
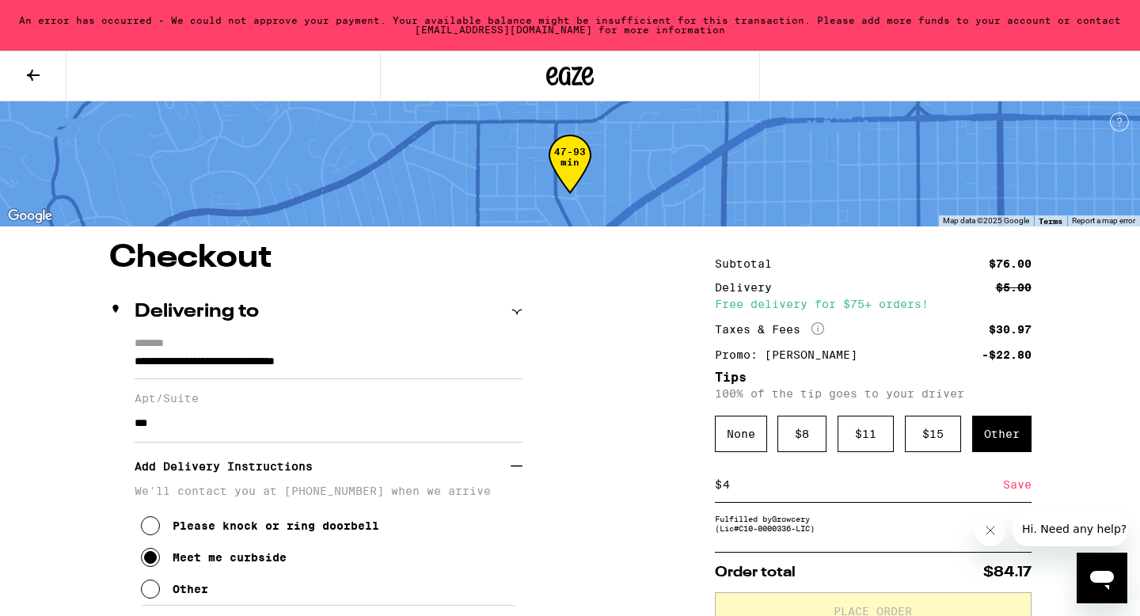
click at [37, 67] on icon at bounding box center [33, 75] width 19 height 19
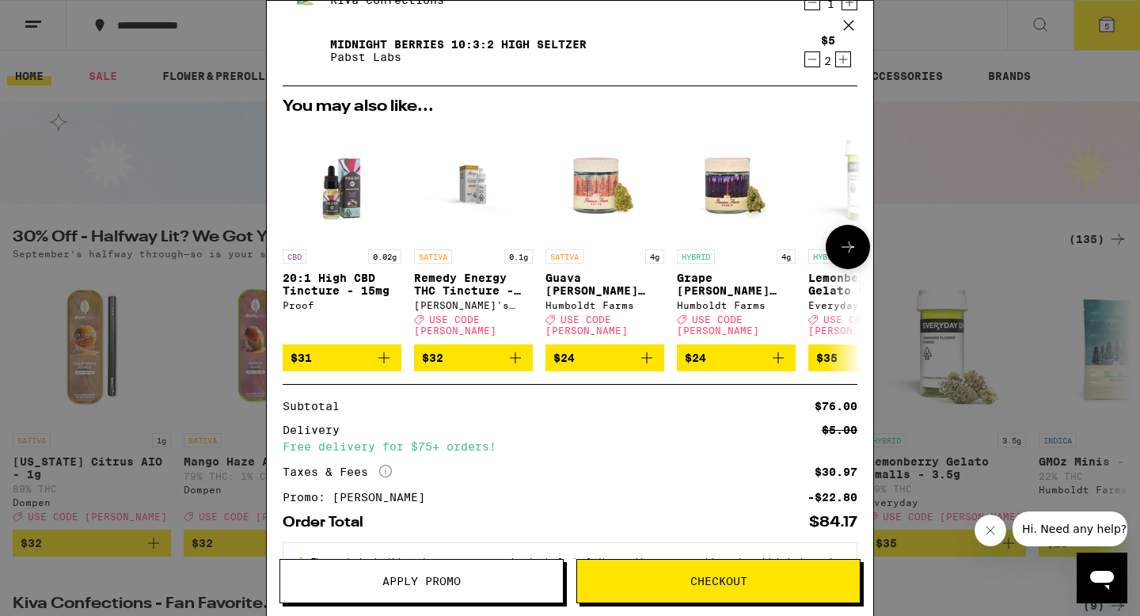
scroll to position [252, 0]
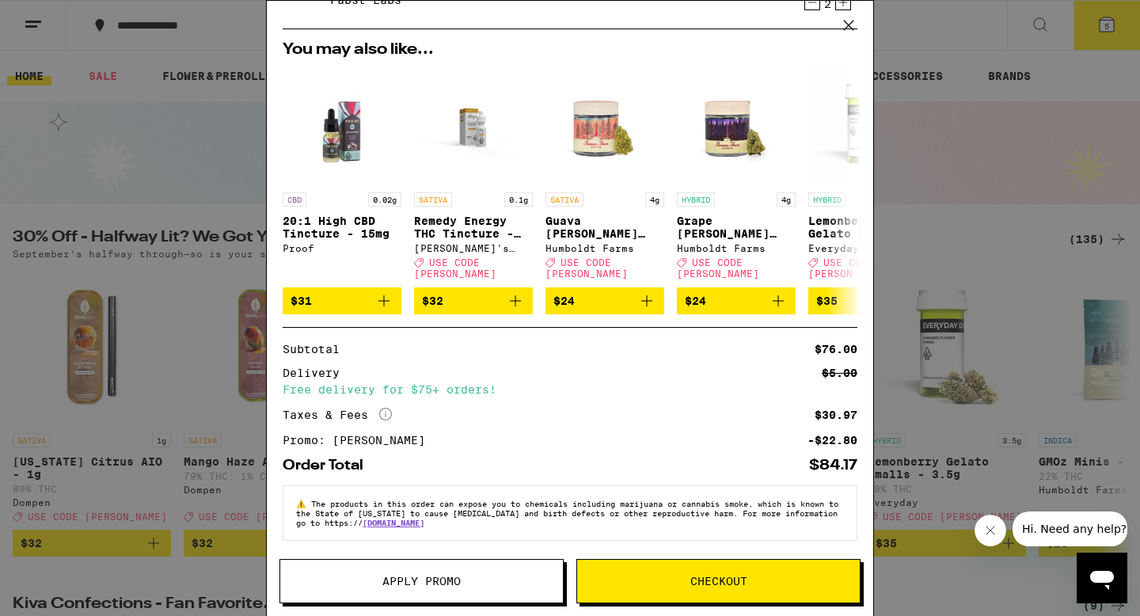
click at [711, 586] on span "Checkout" at bounding box center [718, 581] width 57 height 11
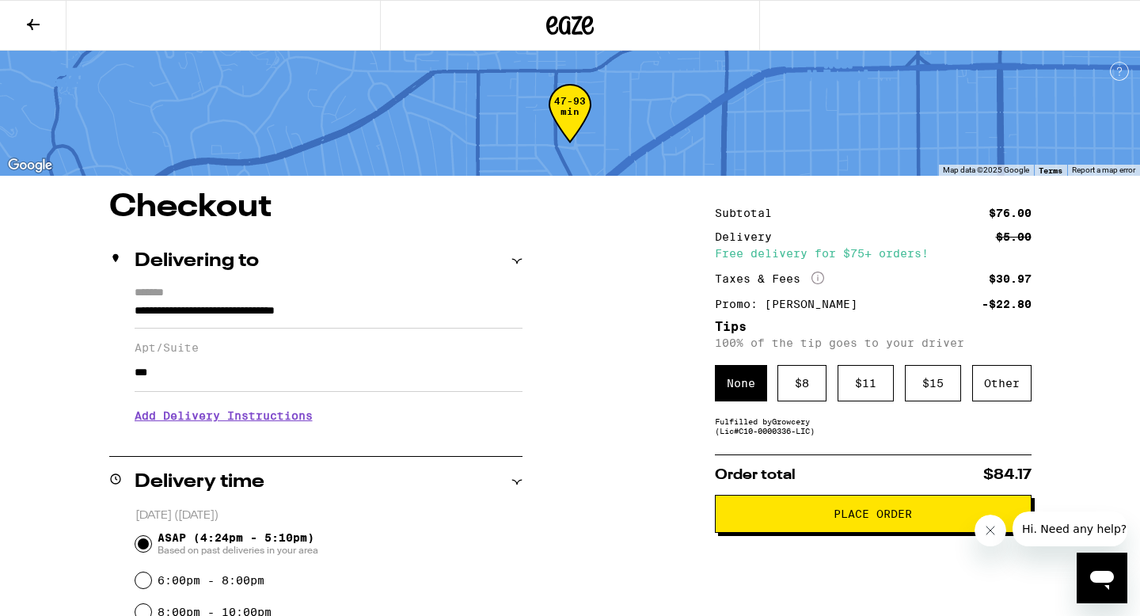
click at [990, 394] on div "Other" at bounding box center [1001, 383] width 59 height 36
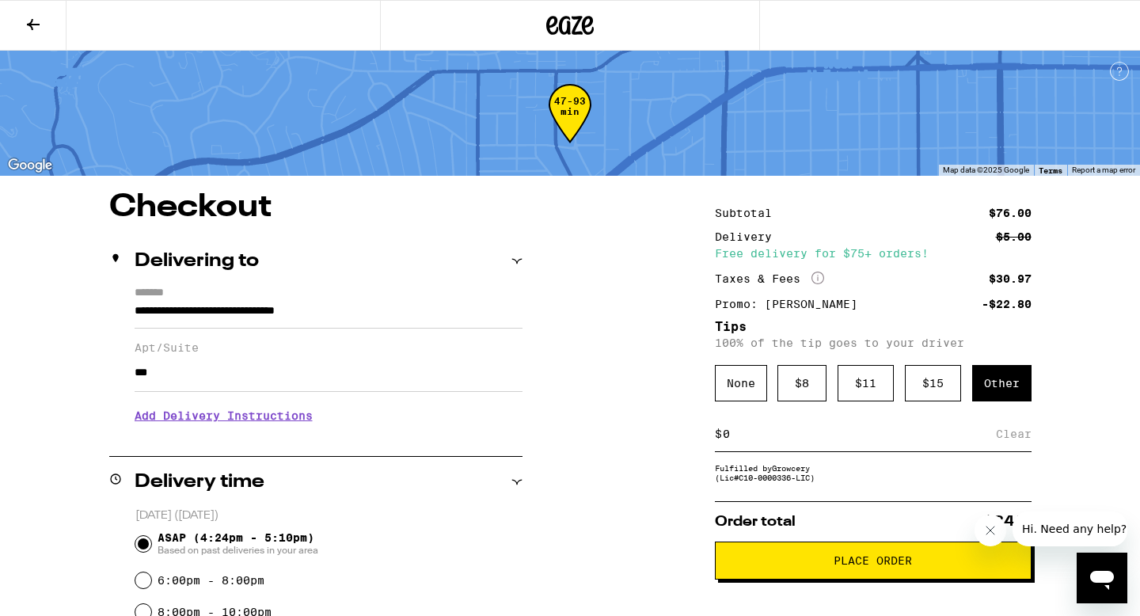
click at [746, 441] on input at bounding box center [859, 434] width 274 height 14
type input "4"
click at [291, 422] on h3 "Add Delivery Instructions" at bounding box center [329, 415] width 388 height 36
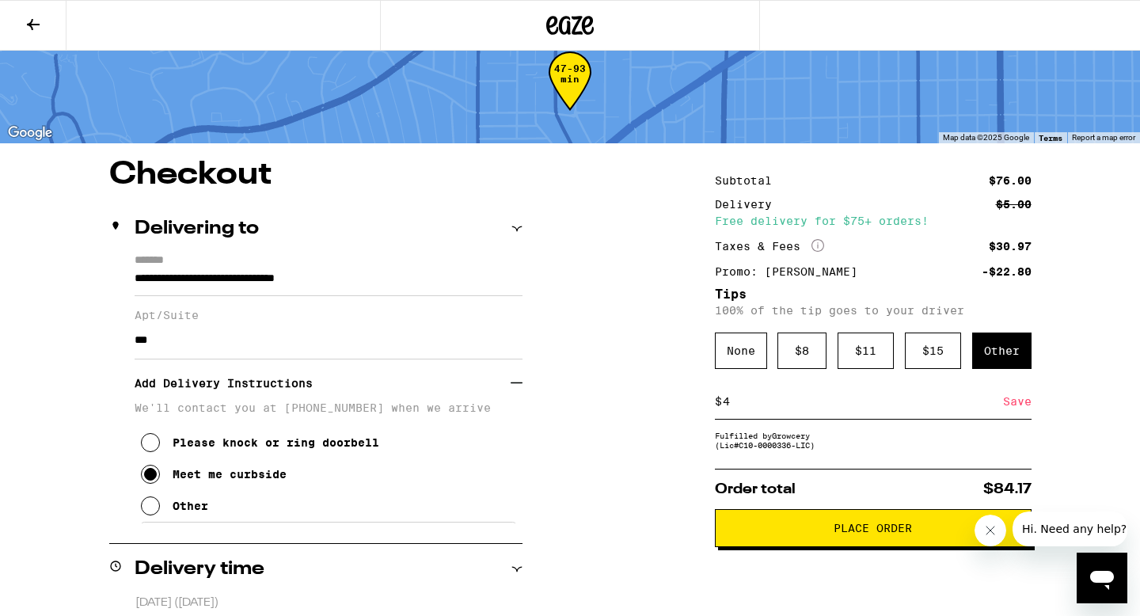
scroll to position [65, 0]
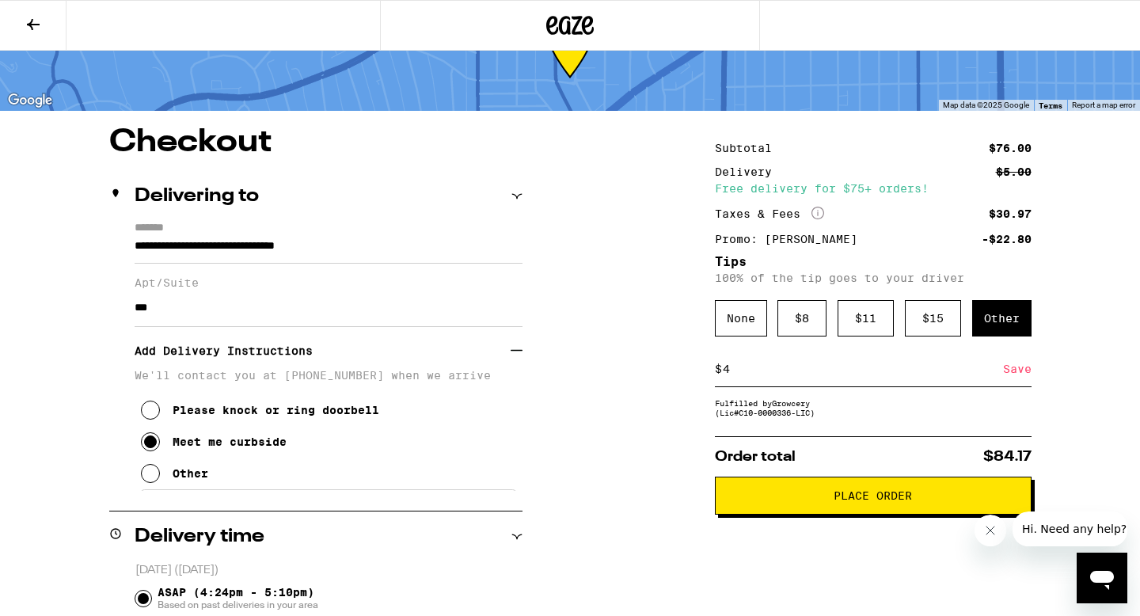
click at [793, 501] on span "Place Order" at bounding box center [873, 495] width 290 height 11
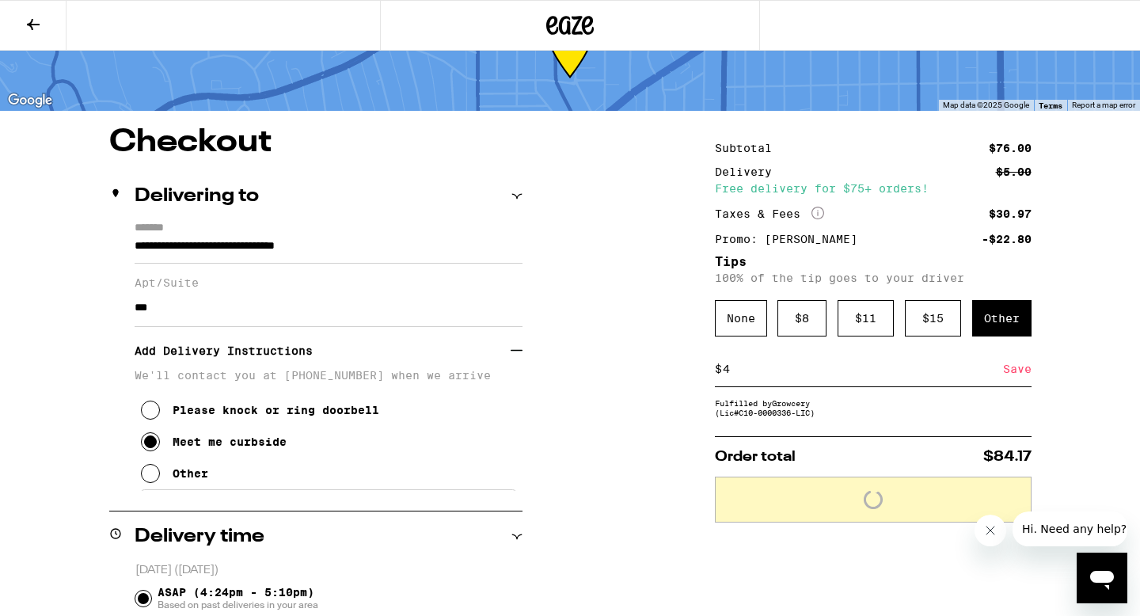
scroll to position [116, 0]
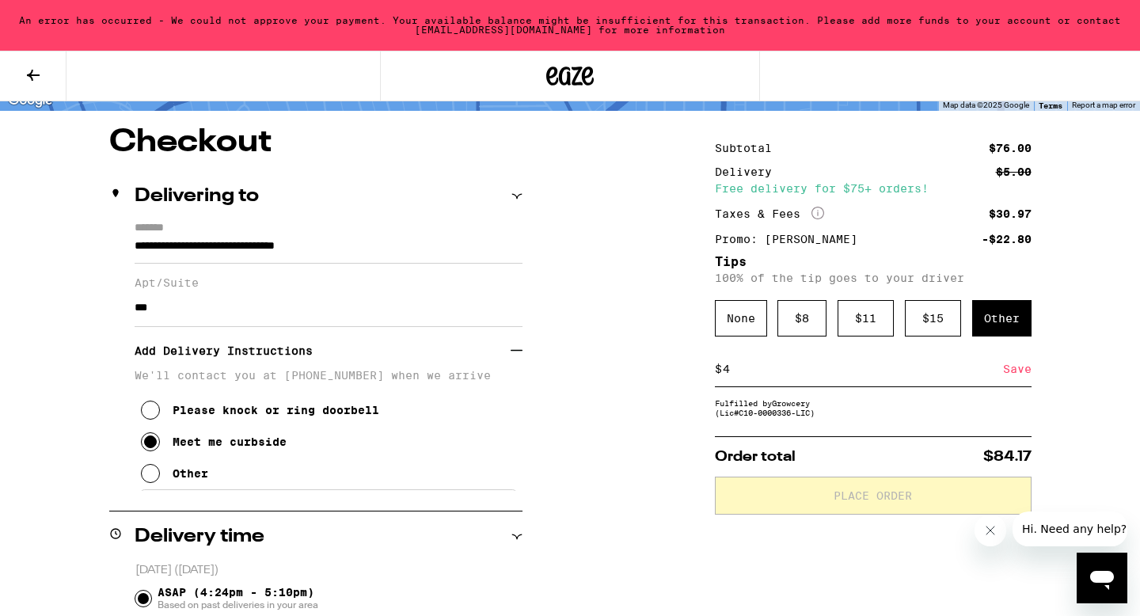
click at [11, 101] on button at bounding box center [33, 76] width 67 height 50
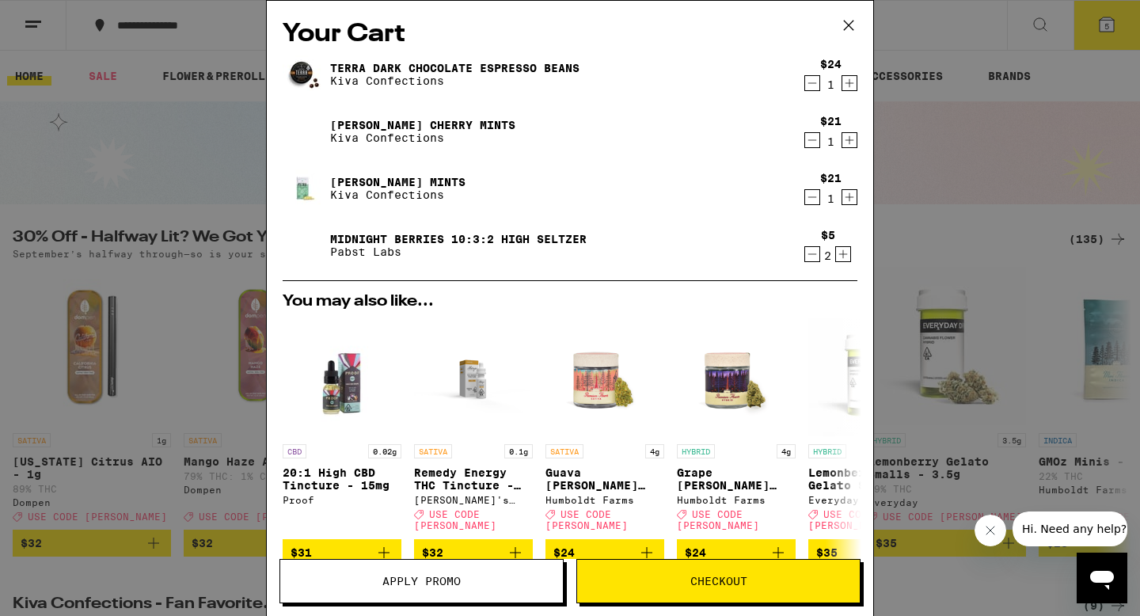
click at [473, 581] on span "Apply Promo" at bounding box center [421, 581] width 283 height 11
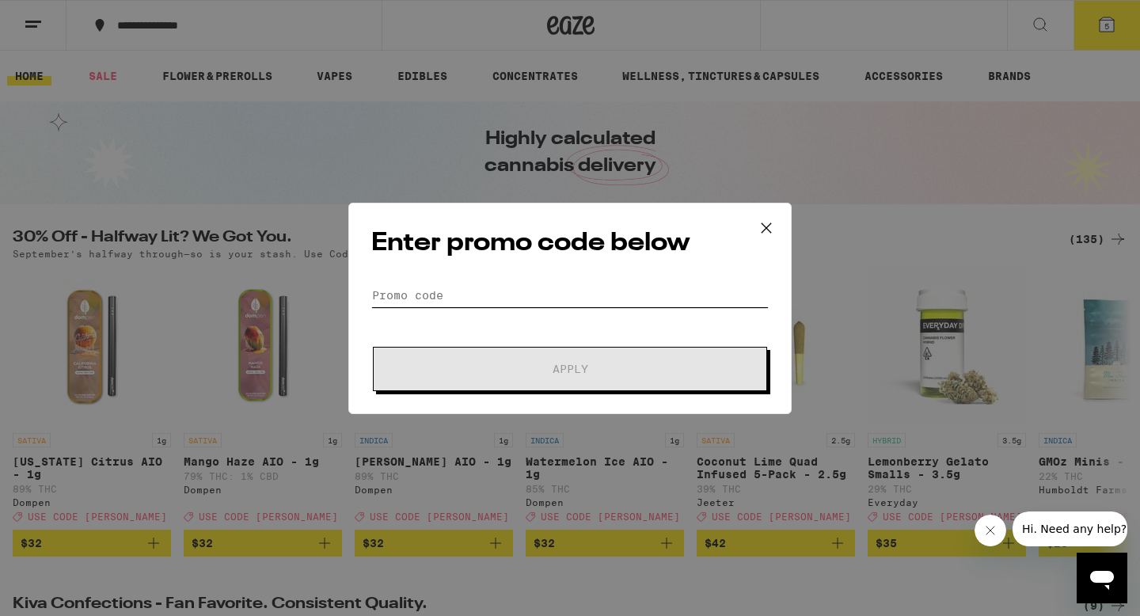
click at [487, 298] on input "Promo Code" at bounding box center [569, 295] width 397 height 24
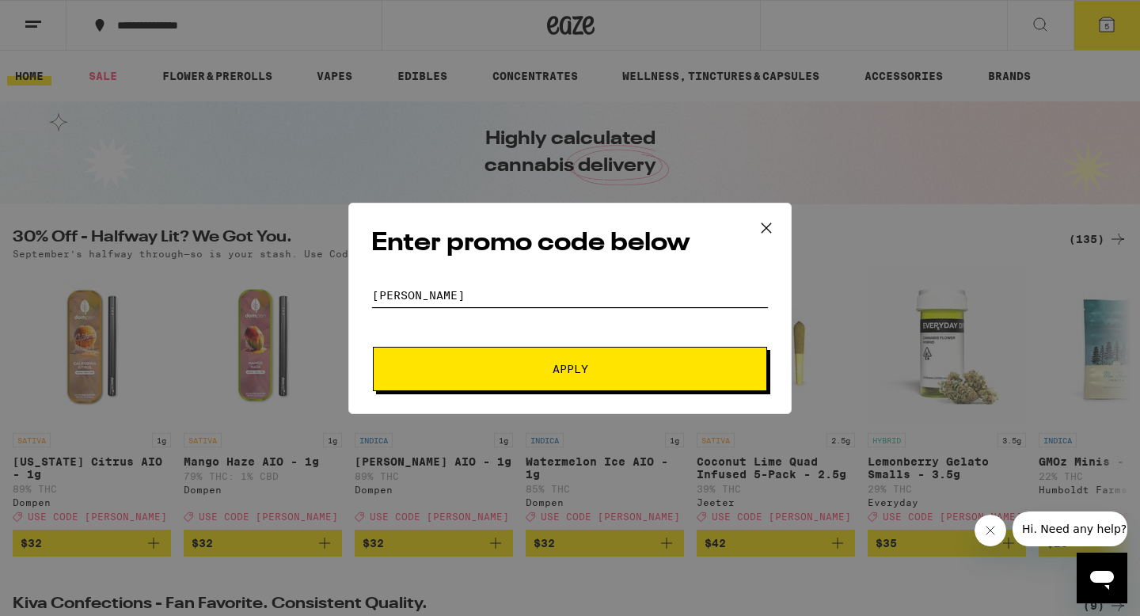
type input "[PERSON_NAME]"
click at [373, 347] on button "Apply" at bounding box center [570, 369] width 394 height 44
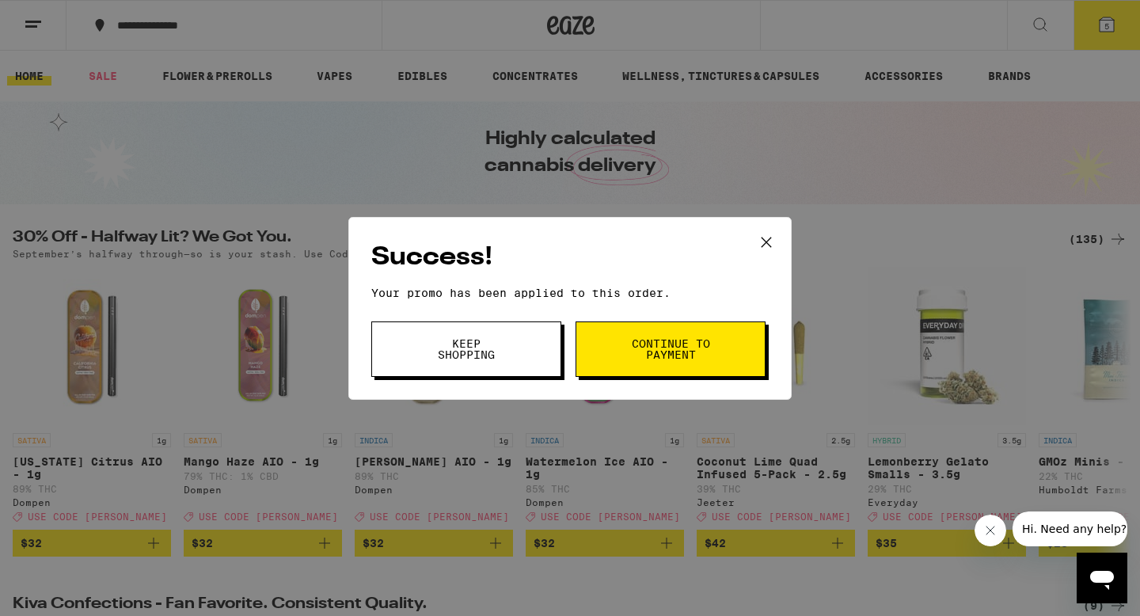
click at [652, 341] on span "Continue to payment" at bounding box center [670, 349] width 81 height 22
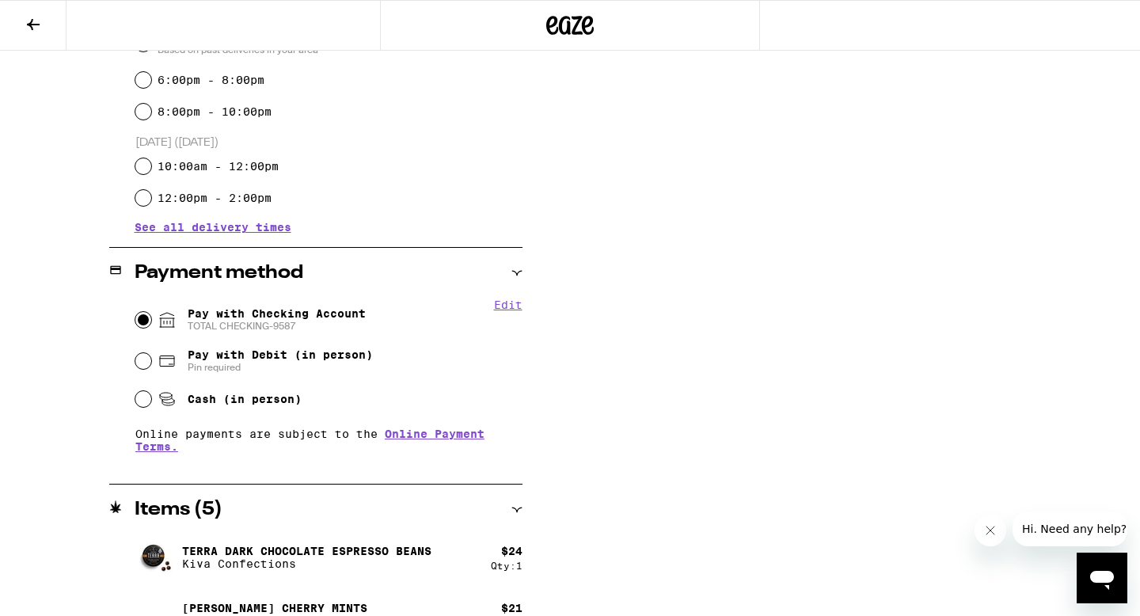
scroll to position [528, 0]
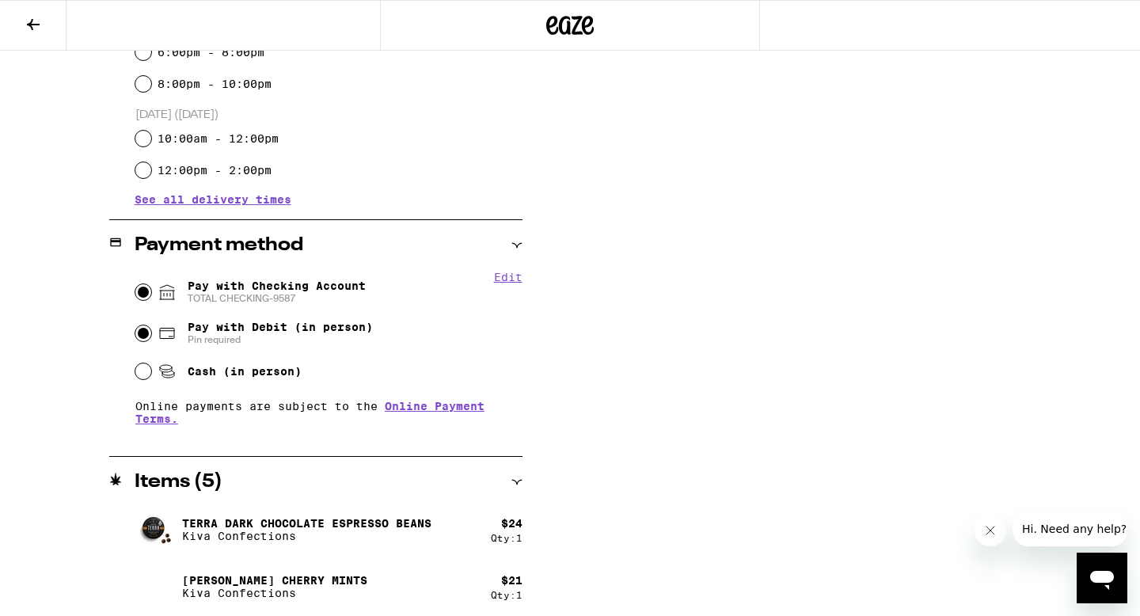
click at [135, 336] on input "Pay with Debit (in person) Pin required" at bounding box center [143, 333] width 16 height 16
radio input "true"
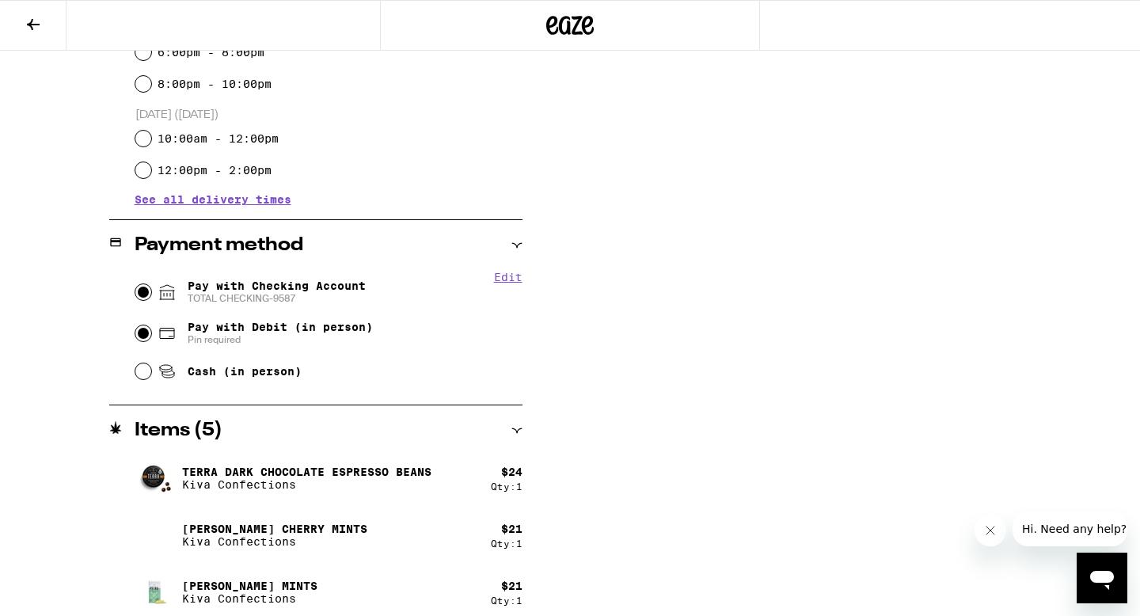
click at [136, 291] on input "Pay with Checking Account TOTAL CHECKING-9587" at bounding box center [143, 292] width 16 height 16
radio input "true"
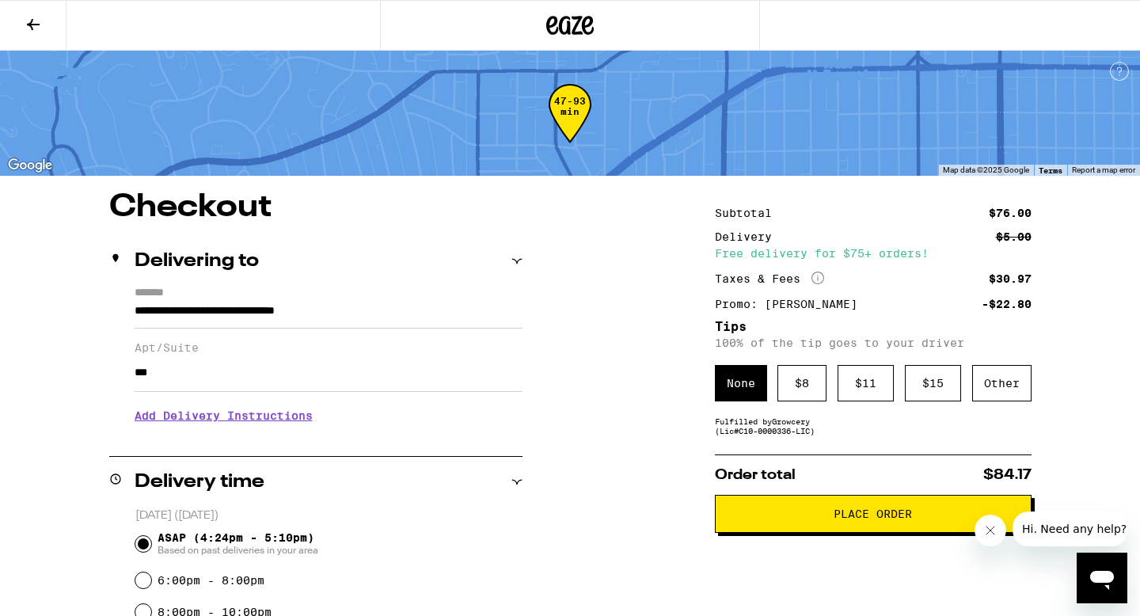
scroll to position [158, 0]
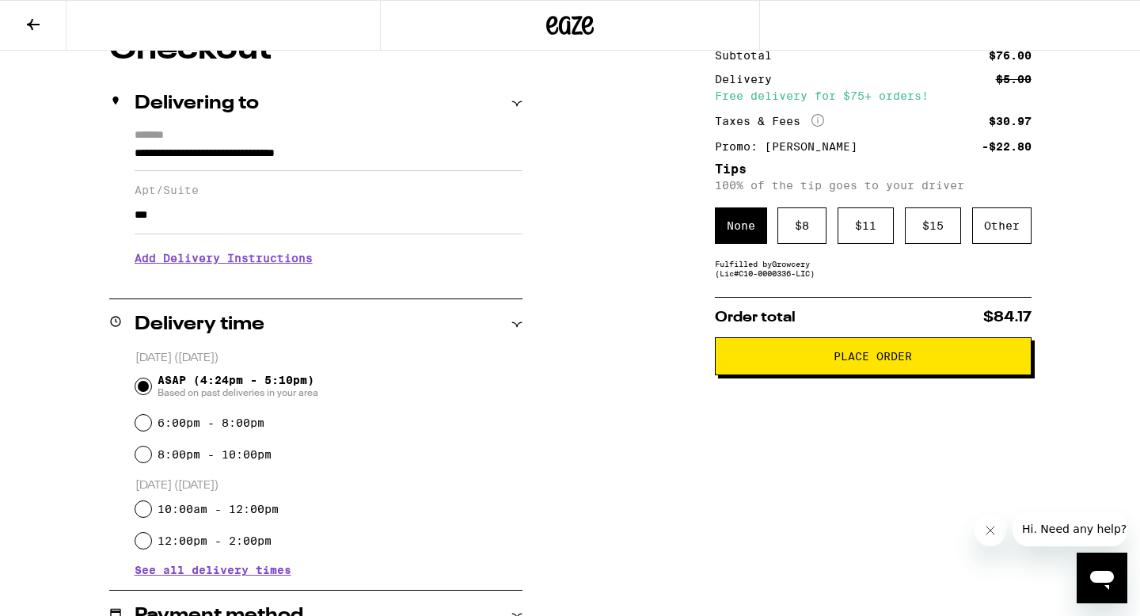
click at [952, 278] on div "Fulfilled by Growcery (Lic# C10-0000336-LIC )" at bounding box center [873, 268] width 317 height 19
drag, startPoint x: 945, startPoint y: 292, endPoint x: 923, endPoint y: 298, distance: 22.1
click at [945, 292] on div "Subtotal $76.00 Delivery $5.00 Free delivery for $75+ orders! Taxes & Fees More…" at bounding box center [873, 570] width 317 height 1073
drag, startPoint x: 996, startPoint y: 240, endPoint x: 980, endPoint y: 245, distance: 16.5
click at [996, 240] on div "Other" at bounding box center [1001, 225] width 59 height 36
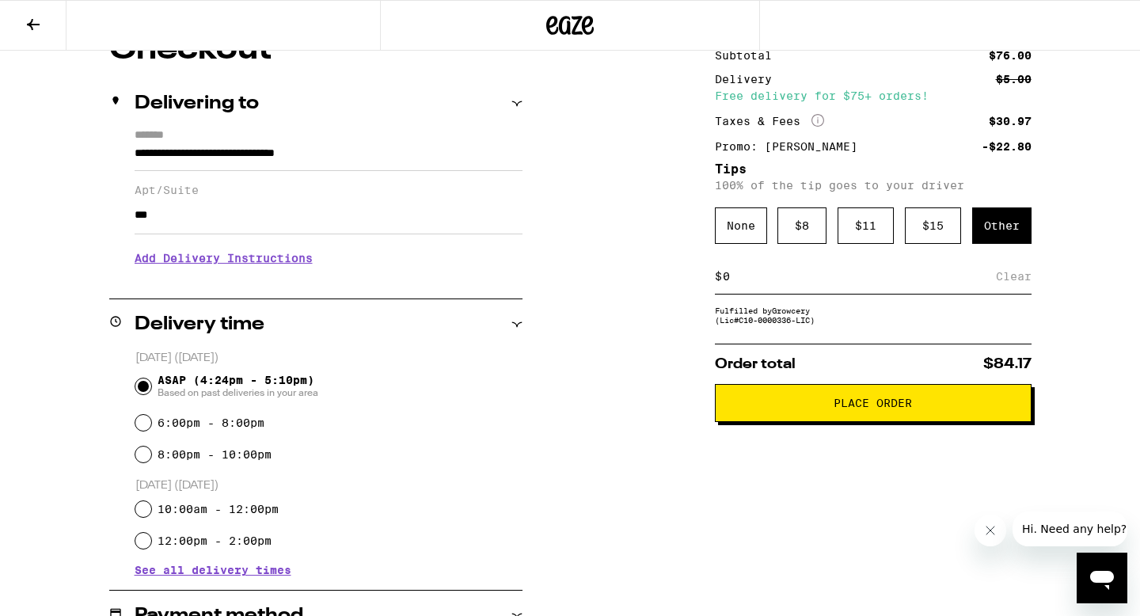
click at [808, 283] on input at bounding box center [859, 276] width 274 height 14
type input "4"
click at [591, 343] on div "**********" at bounding box center [570, 570] width 1140 height 1073
click at [1028, 279] on div "Save" at bounding box center [1017, 276] width 29 height 35
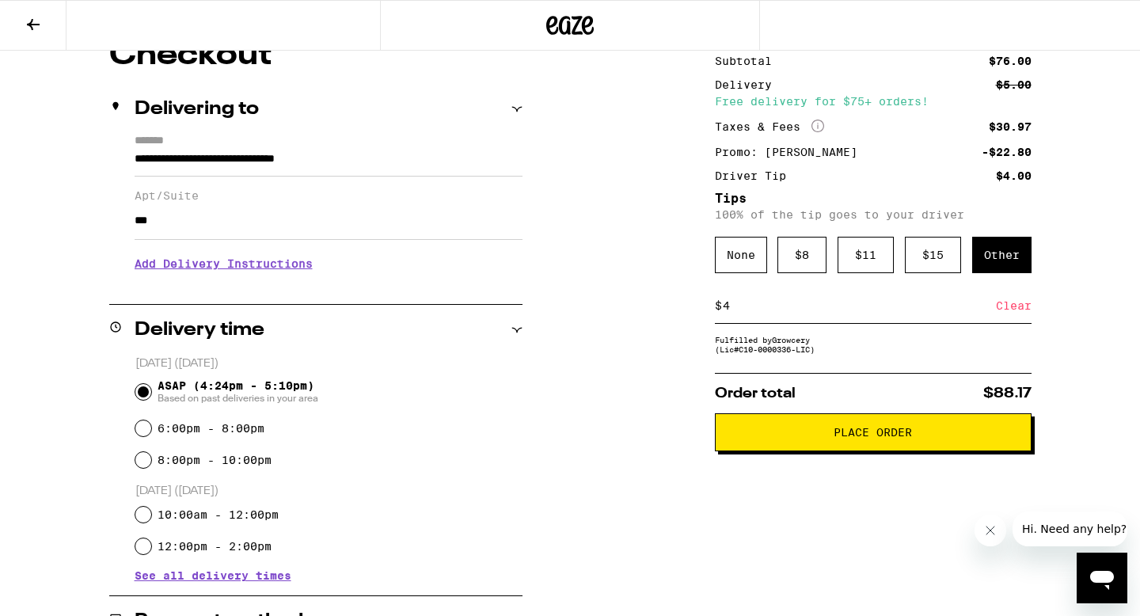
scroll to position [108, 0]
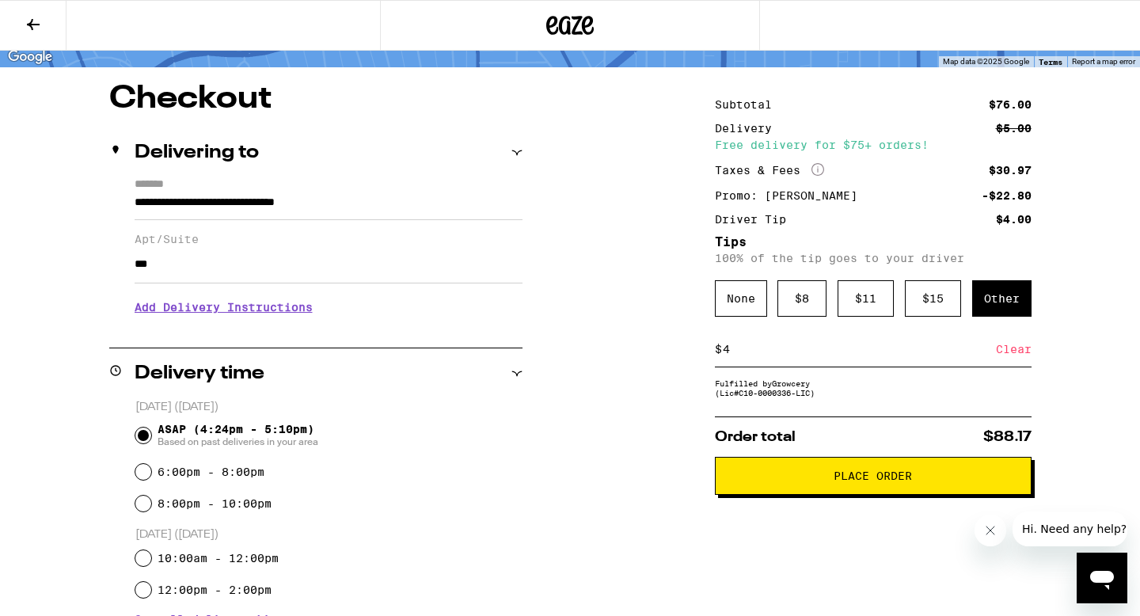
click at [241, 313] on h3 "Add Delivery Instructions" at bounding box center [329, 307] width 388 height 36
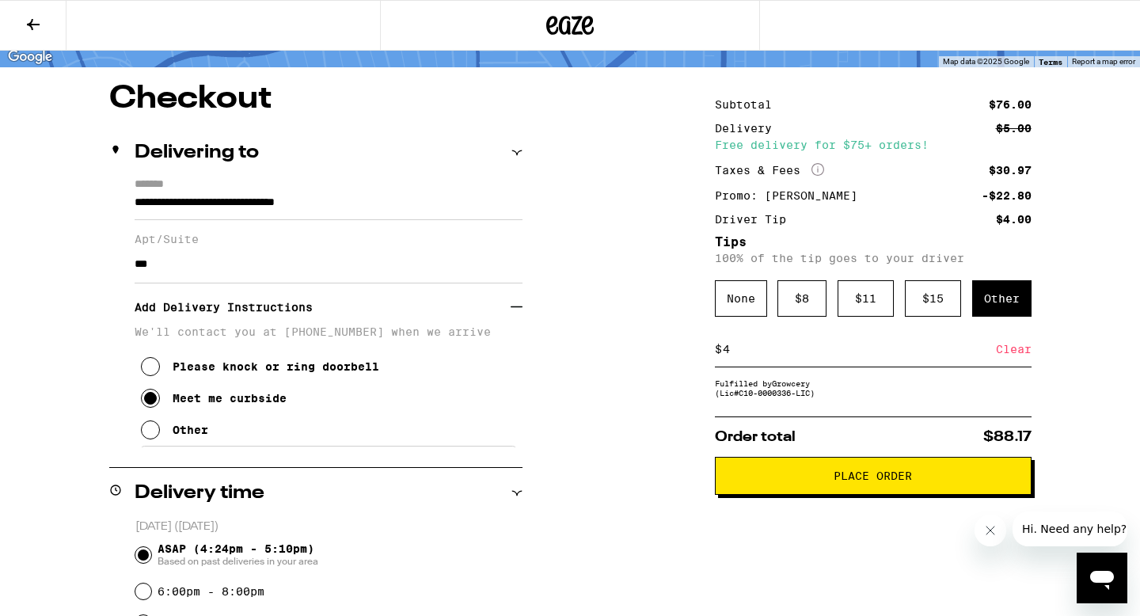
click at [880, 477] on span "Place Order" at bounding box center [873, 475] width 78 height 11
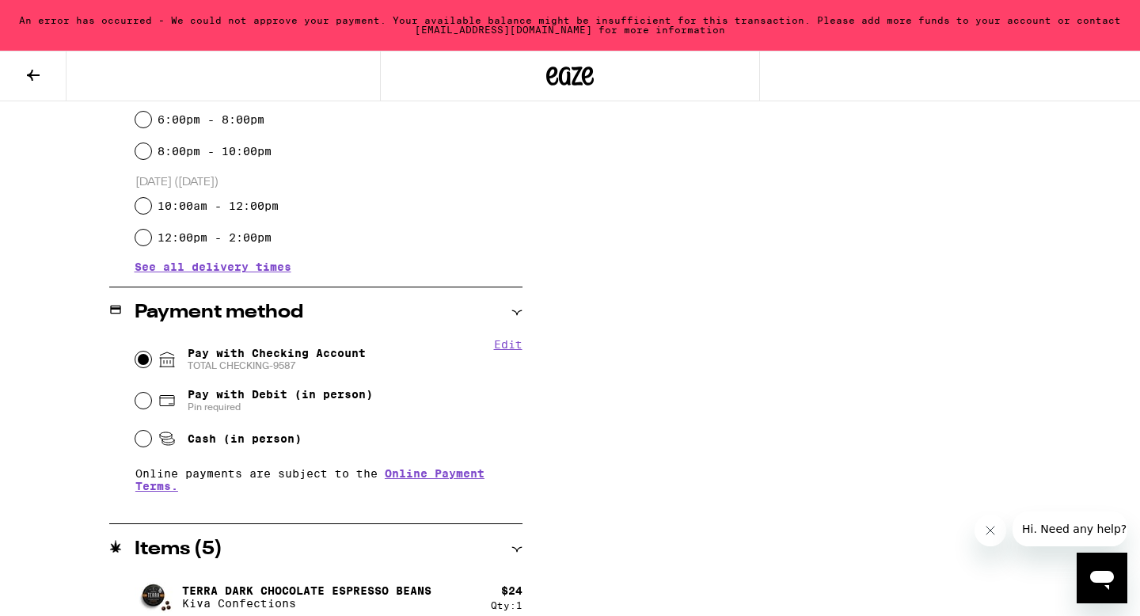
scroll to position [653, 0]
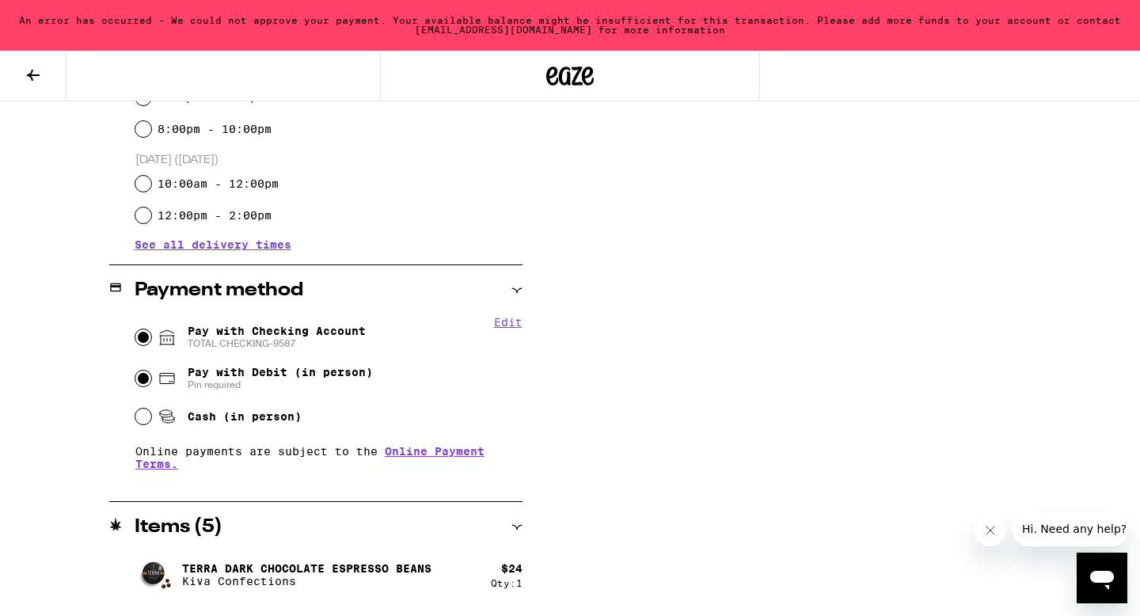
click at [141, 385] on input "Pay with Debit (in person) Pin required" at bounding box center [143, 379] width 16 height 16
radio input "true"
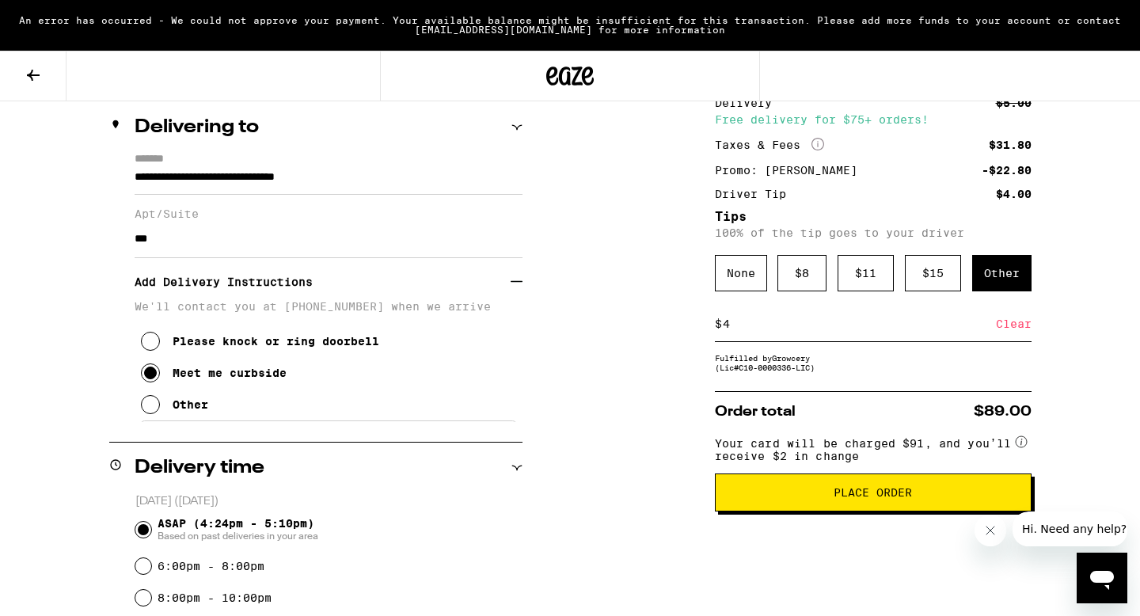
scroll to position [190, 0]
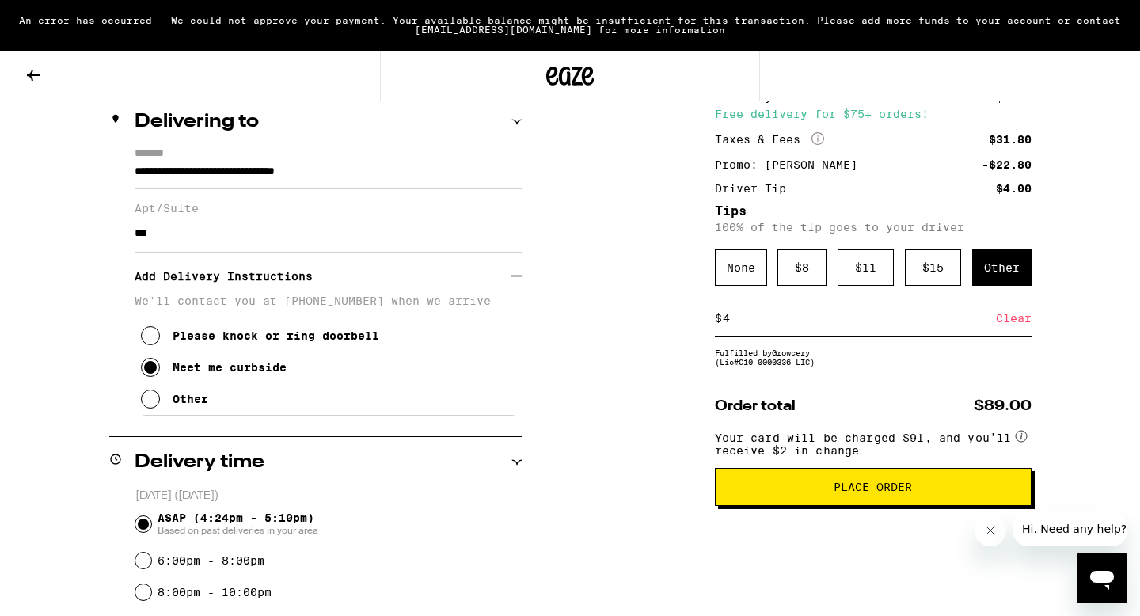
click at [752, 325] on input "4" at bounding box center [859, 318] width 274 height 14
type input "2"
click at [634, 431] on div "**********" at bounding box center [570, 622] width 1140 height 1141
click at [998, 321] on input "2" at bounding box center [862, 318] width 281 height 14
click at [1005, 321] on div "Save" at bounding box center [1017, 318] width 29 height 35
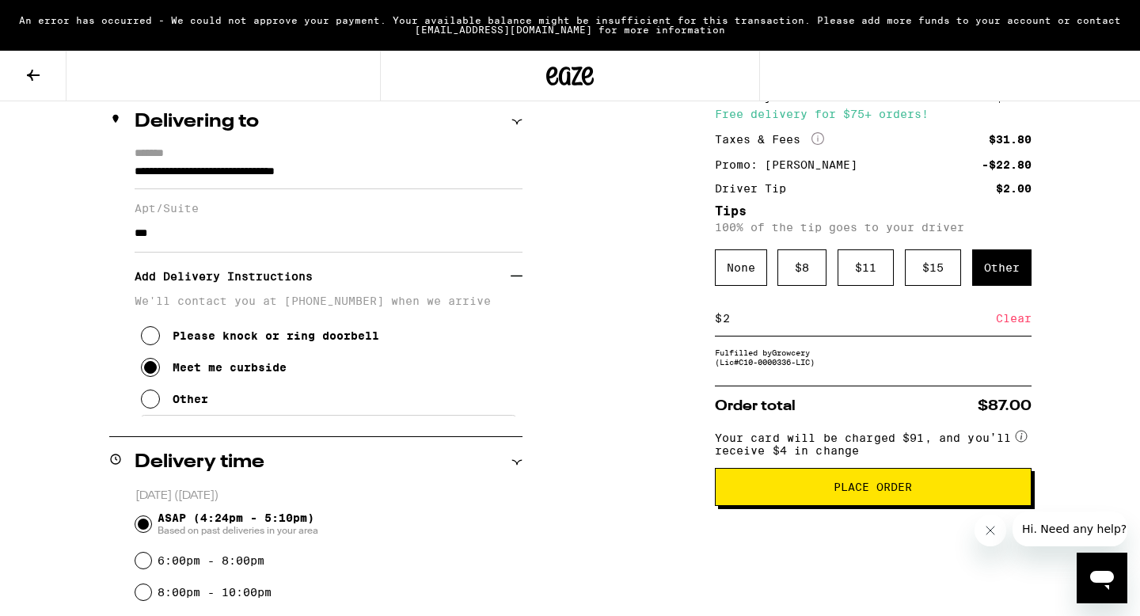
click at [813, 505] on button "Place Order" at bounding box center [873, 487] width 317 height 38
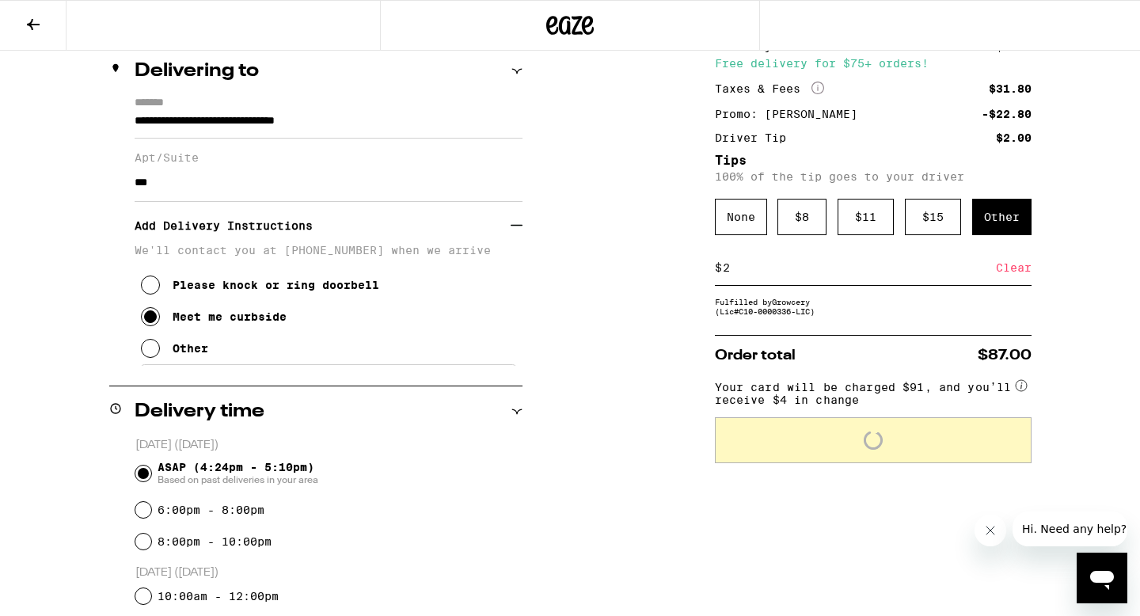
scroll to position [139, 0]
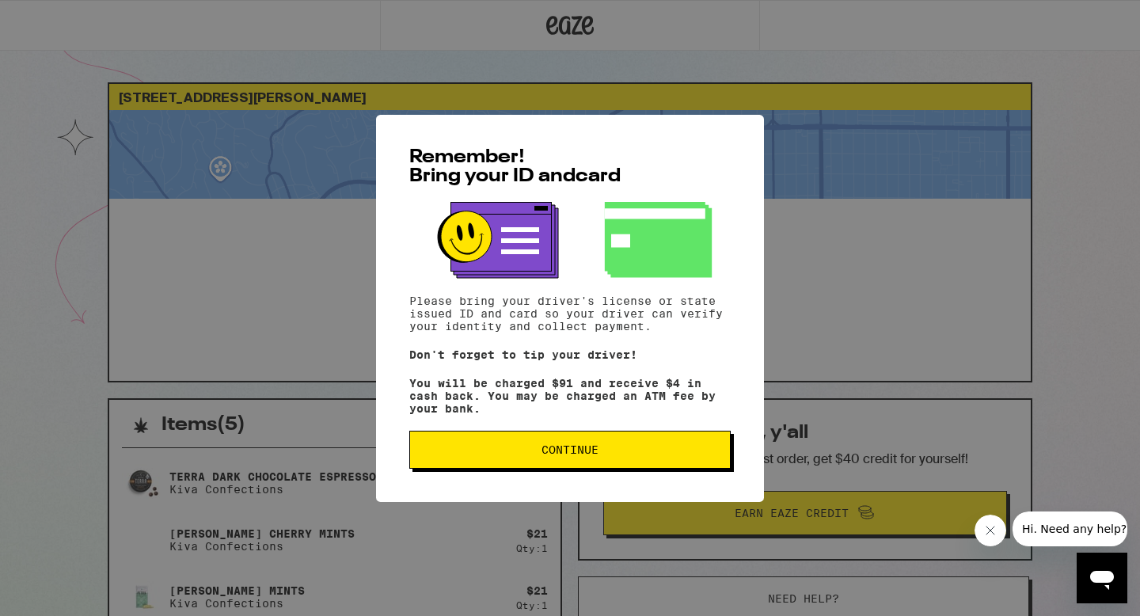
click at [556, 455] on span "Continue" at bounding box center [570, 449] width 57 height 11
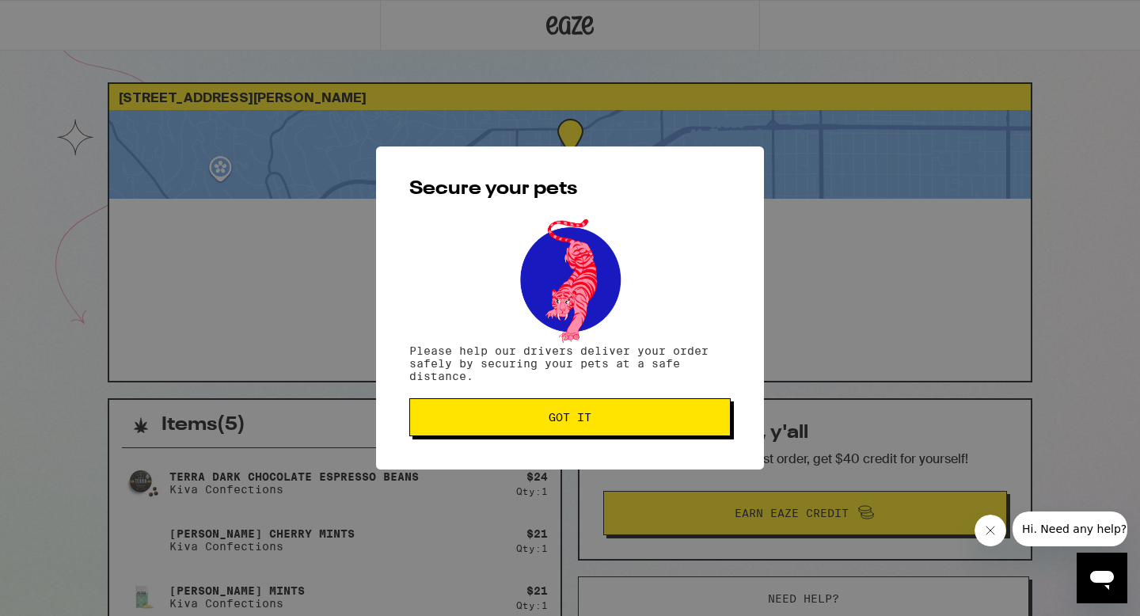
click at [555, 421] on span "Got it" at bounding box center [570, 417] width 43 height 11
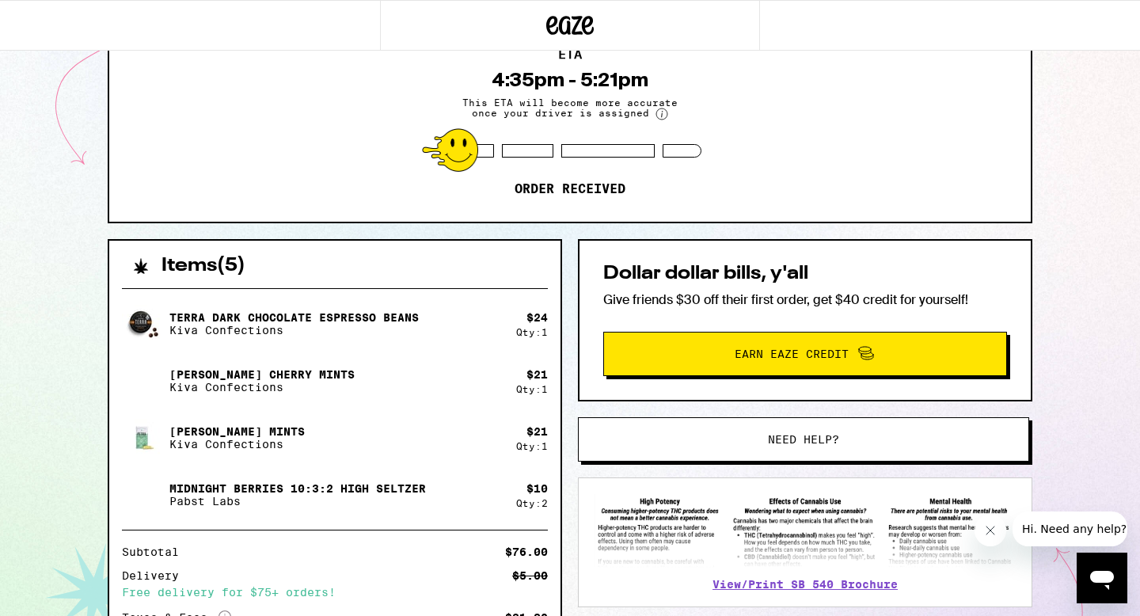
scroll to position [222, 0]
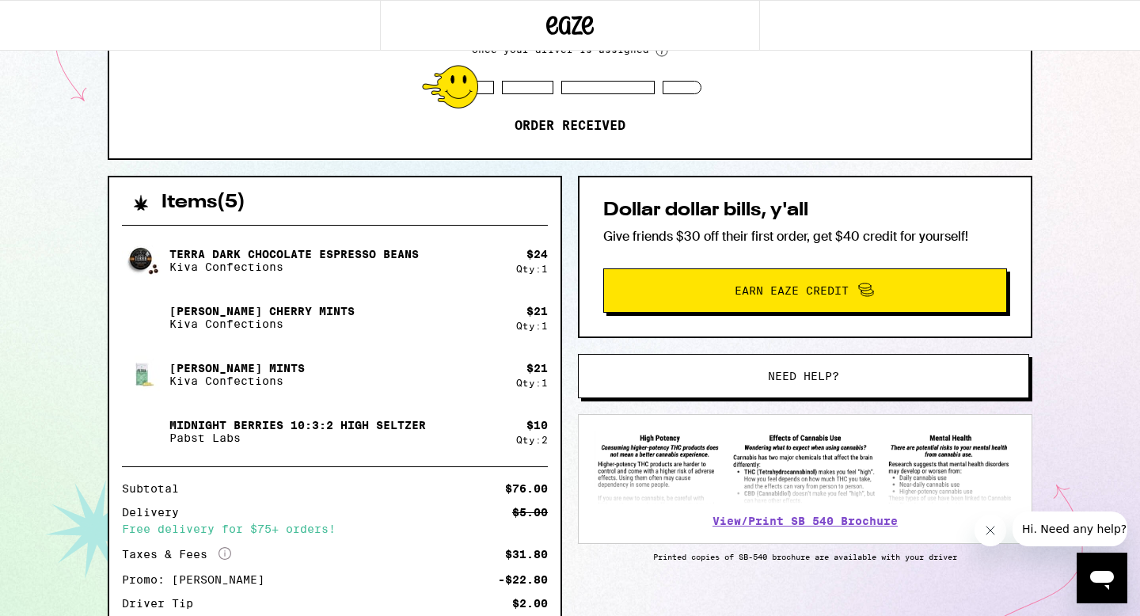
click at [310, 415] on div "Midnight Berries 10:3:2 High [PERSON_NAME] [PERSON_NAME] Labs" at bounding box center [319, 431] width 394 height 44
click at [150, 426] on img at bounding box center [144, 431] width 44 height 44
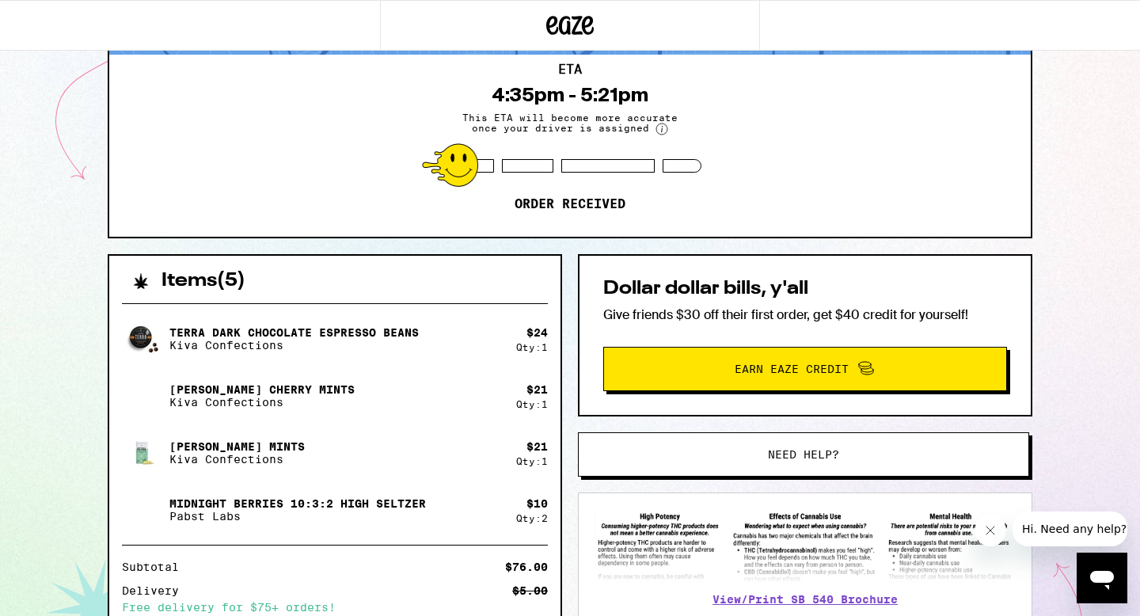
scroll to position [0, 0]
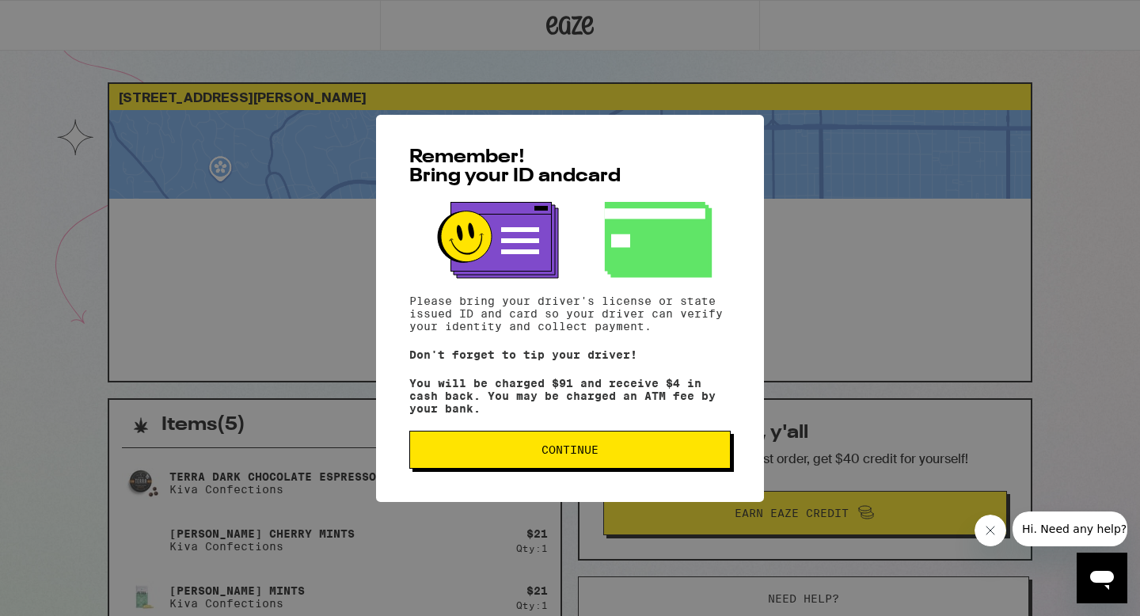
click at [562, 446] on button "Continue" at bounding box center [569, 450] width 321 height 38
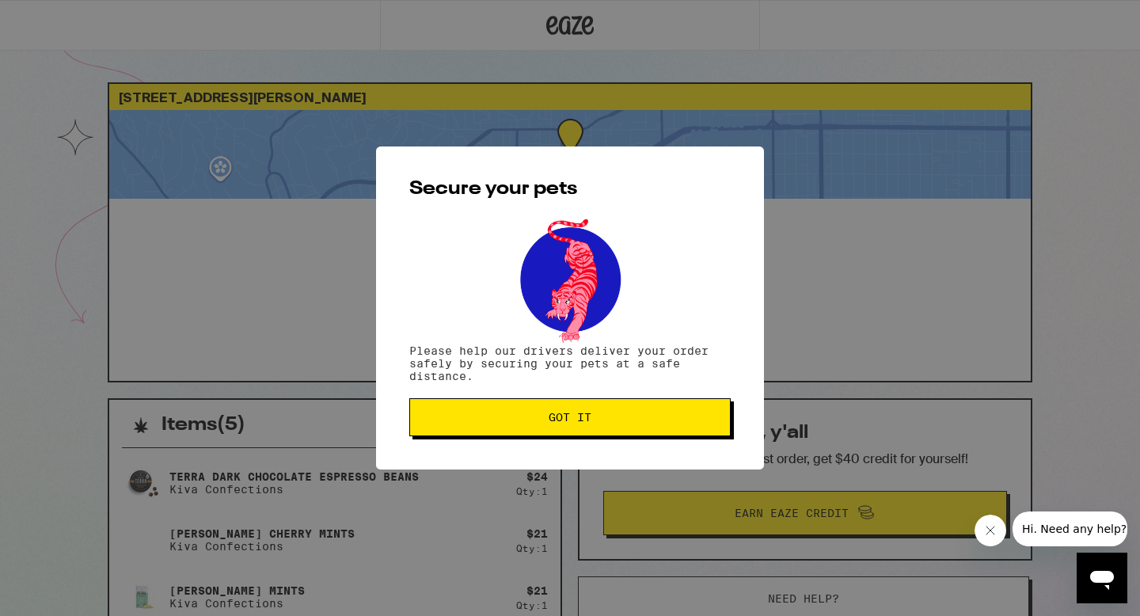
click at [562, 423] on span "Got it" at bounding box center [570, 417] width 43 height 11
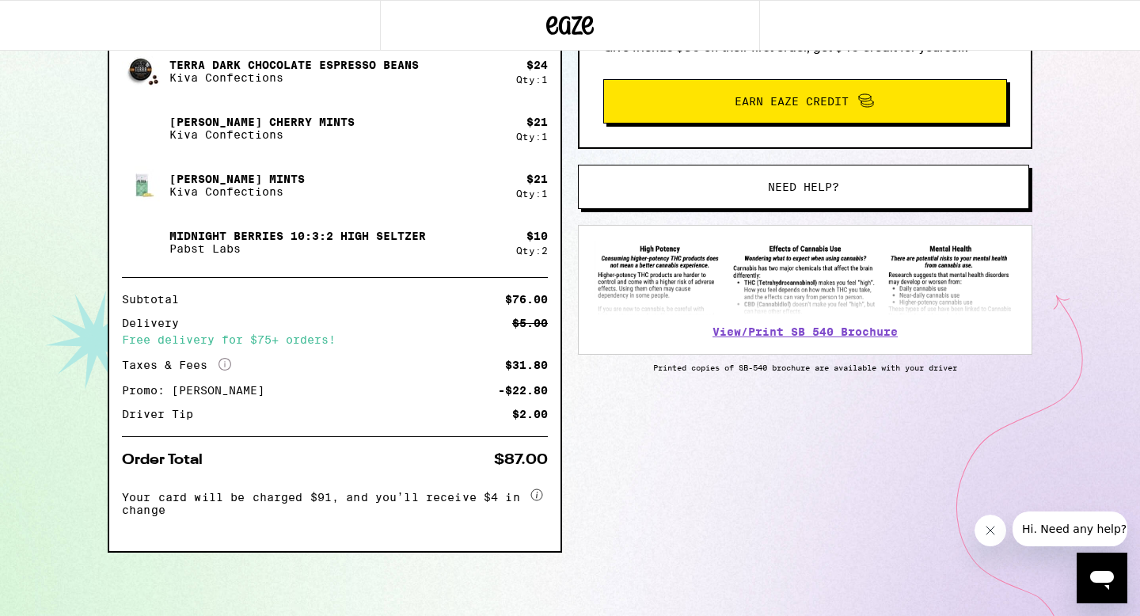
scroll to position [416, 0]
